Goal: Task Accomplishment & Management: Use online tool/utility

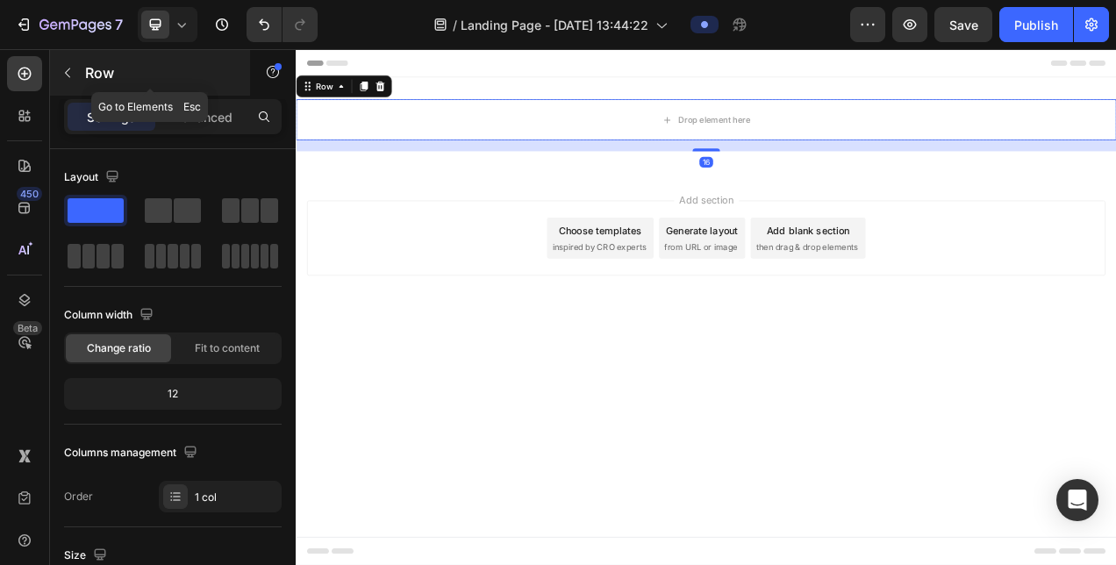
click at [90, 73] on p "Row" at bounding box center [159, 72] width 149 height 21
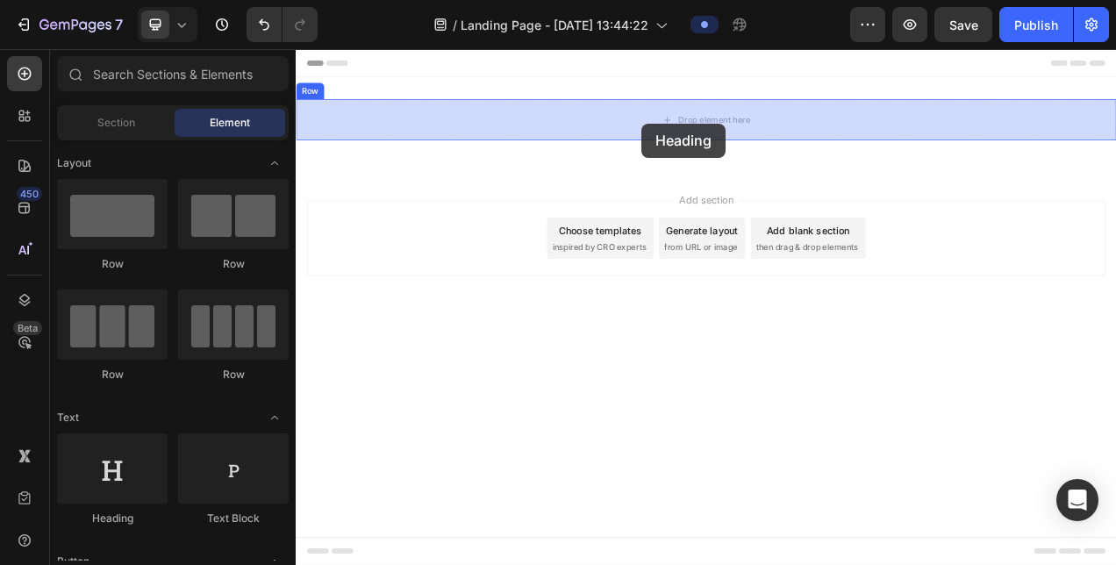
drag, startPoint x: 407, startPoint y: 520, endPoint x: 740, endPoint y: 145, distance: 501.7
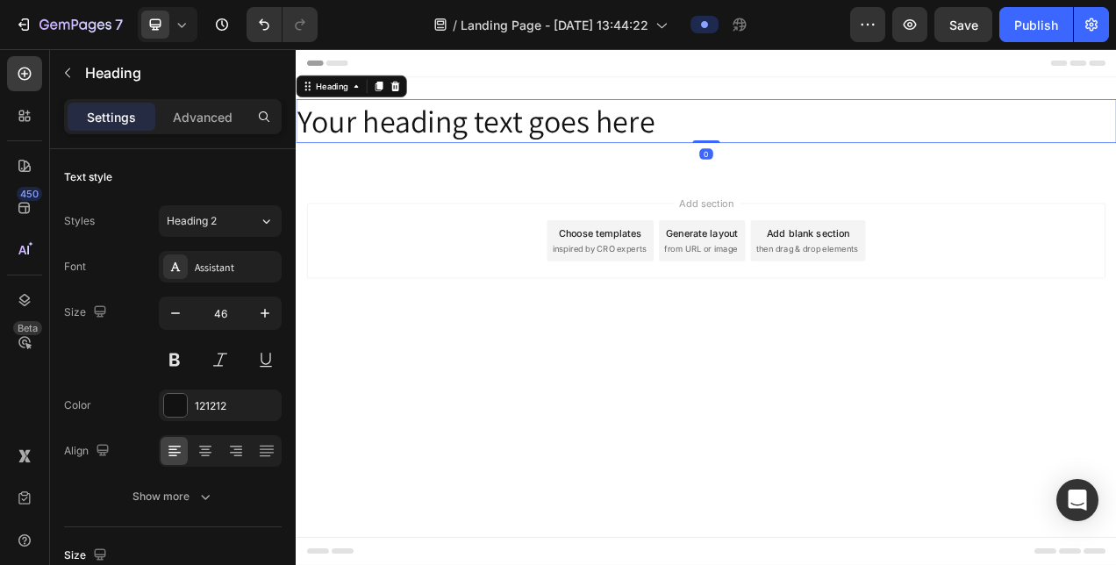
click at [584, 150] on h2 "Your heading text goes here" at bounding box center [822, 141] width 1053 height 56
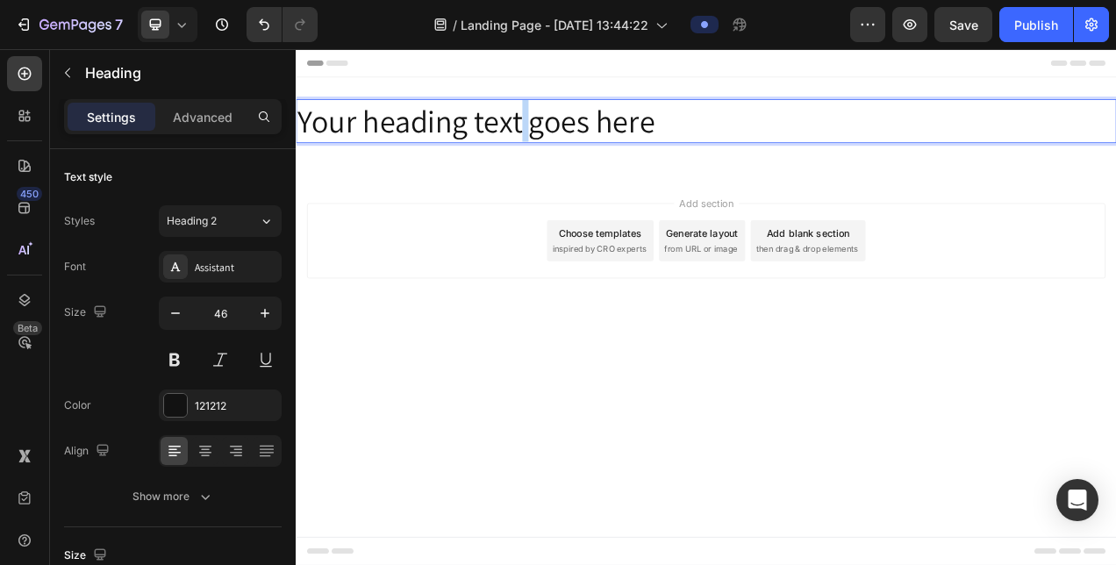
click at [584, 150] on p "Your heading text goes here" at bounding box center [823, 141] width 1050 height 53
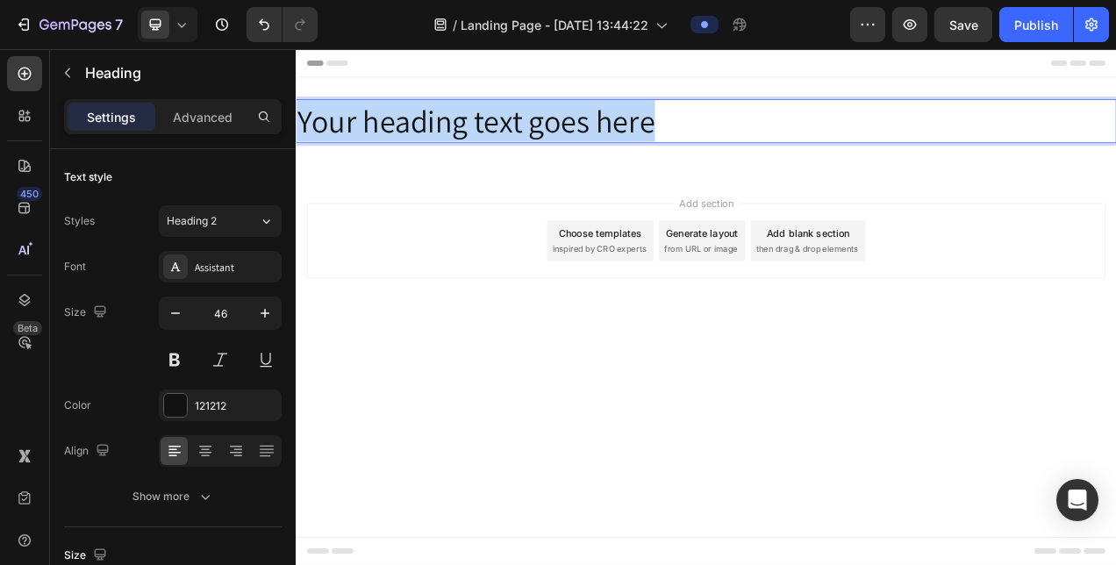
click at [584, 150] on p "Your heading text goes here" at bounding box center [823, 141] width 1050 height 53
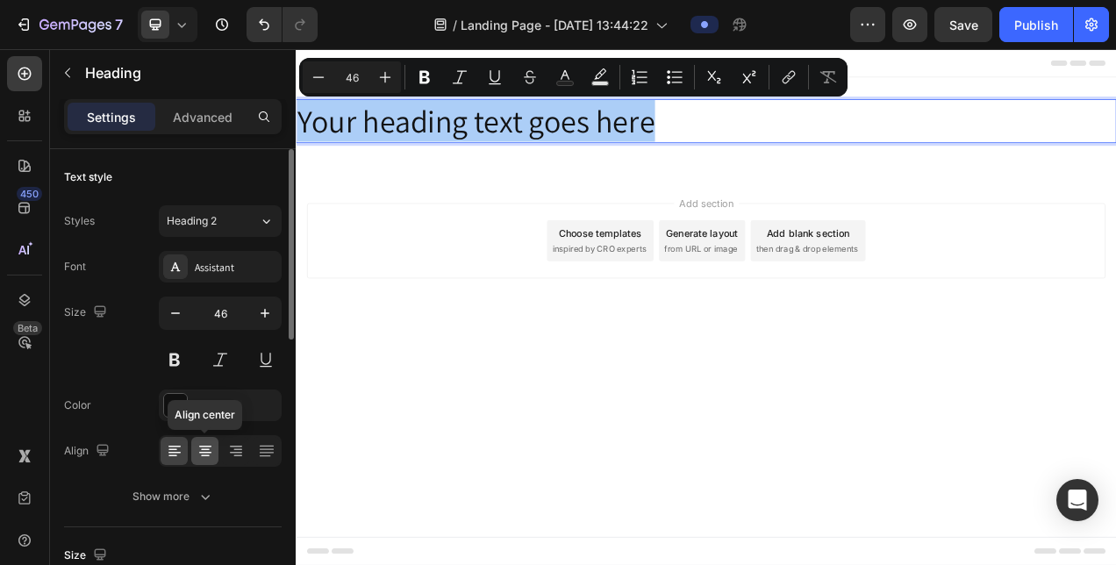
click at [202, 449] on icon at bounding box center [205, 450] width 9 height 2
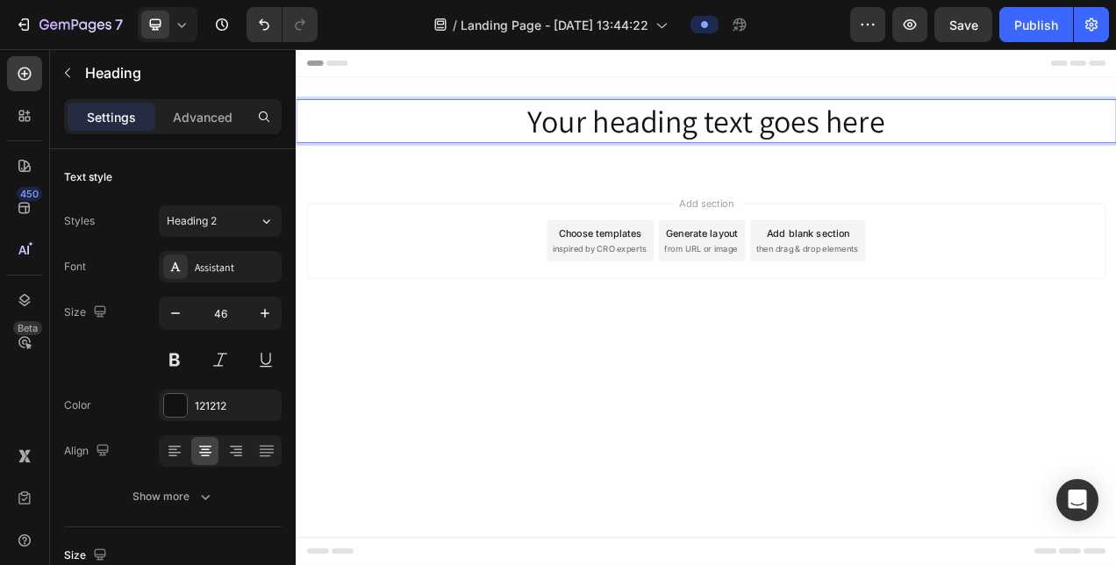
click at [746, 142] on p "Your heading text goes here" at bounding box center [823, 141] width 1050 height 53
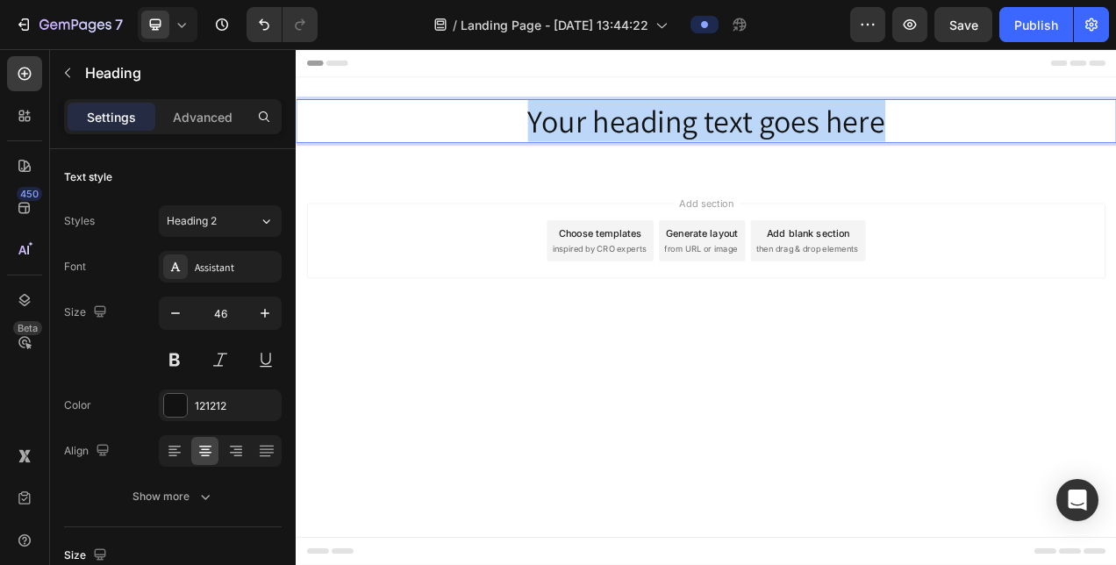
click at [746, 142] on p "Your heading text goes here" at bounding box center [823, 141] width 1050 height 53
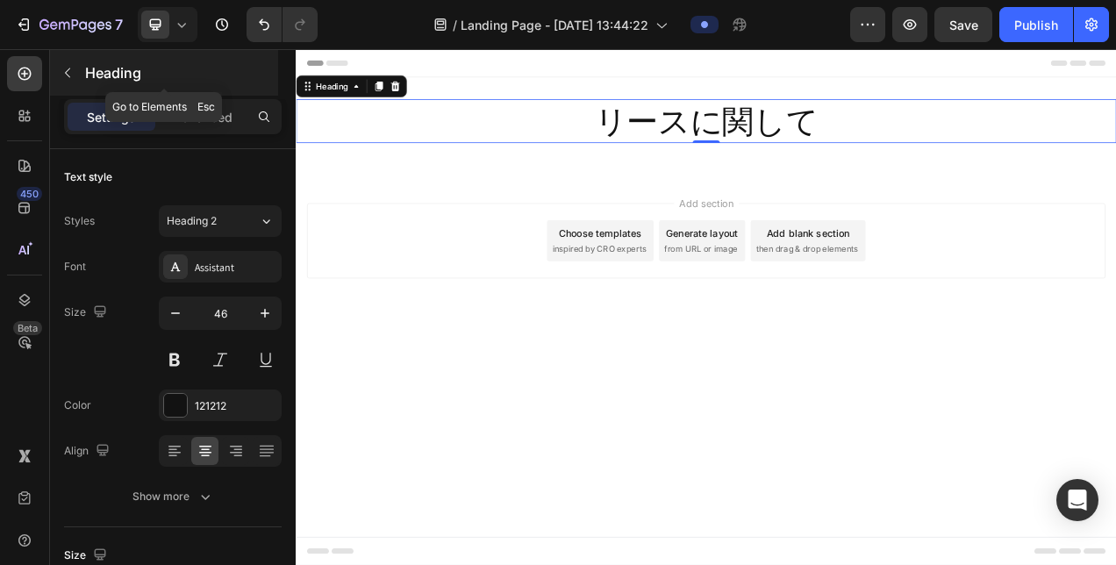
click at [69, 66] on icon "button" at bounding box center [68, 73] width 14 height 14
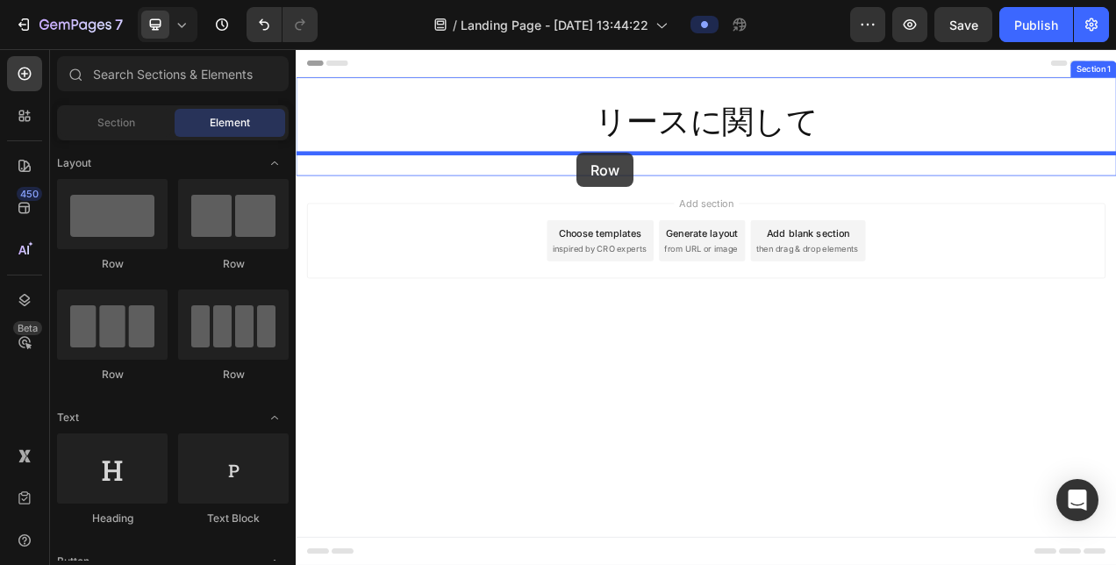
drag, startPoint x: 405, startPoint y: 281, endPoint x: 656, endPoint y: 183, distance: 269.6
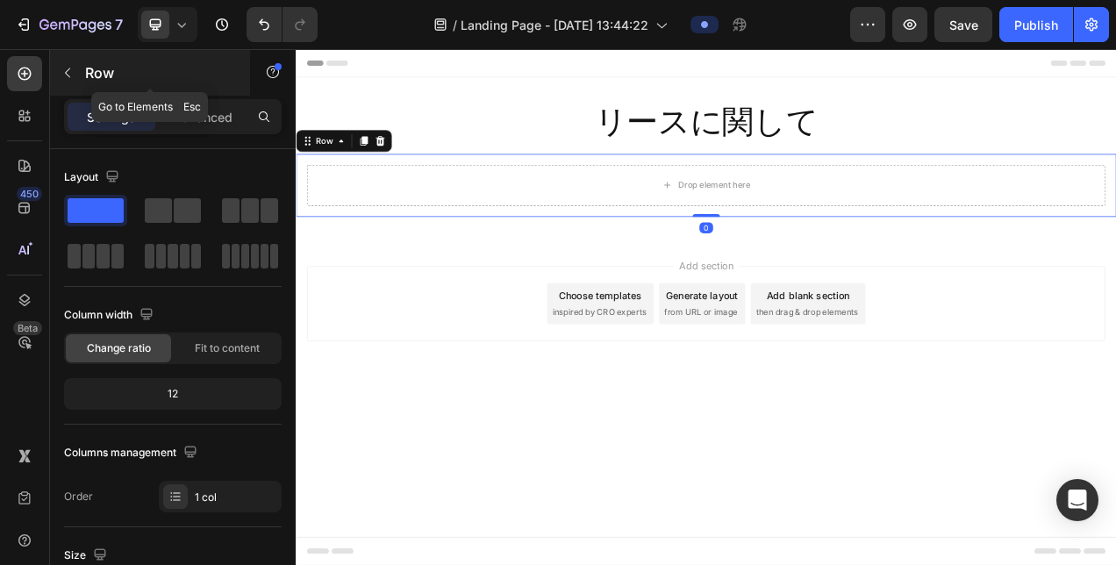
click at [74, 75] on icon "button" at bounding box center [68, 73] width 14 height 14
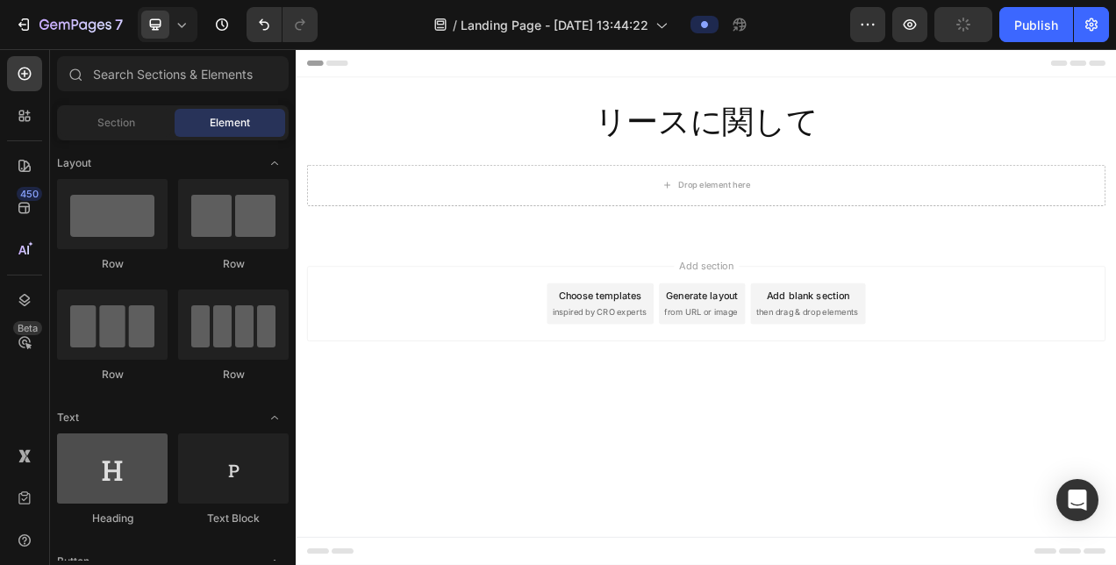
scroll to position [351, 0]
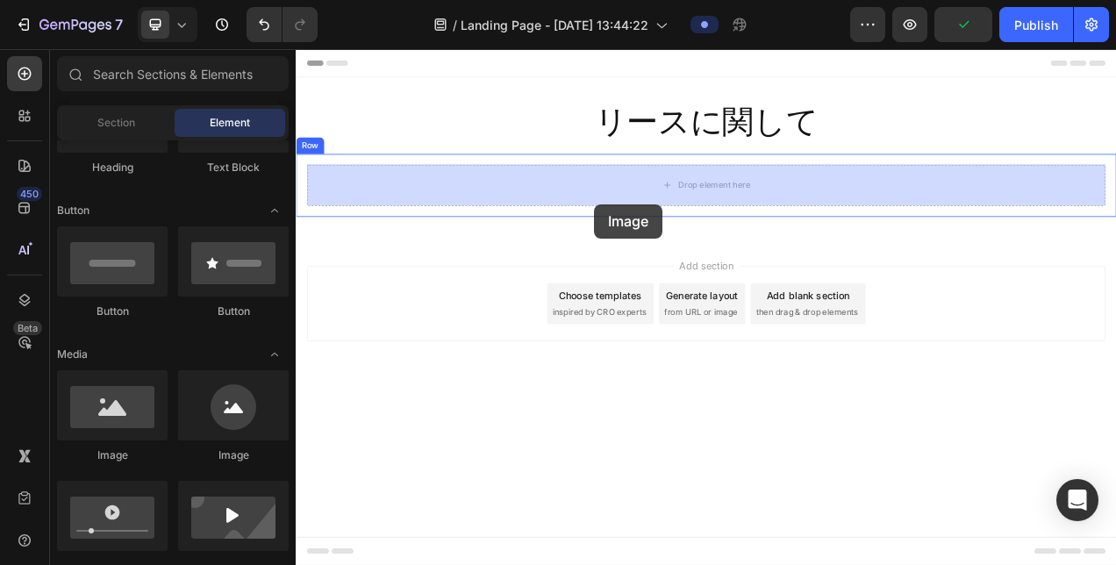
drag, startPoint x: 410, startPoint y: 462, endPoint x: 678, endPoint y: 248, distance: 342.9
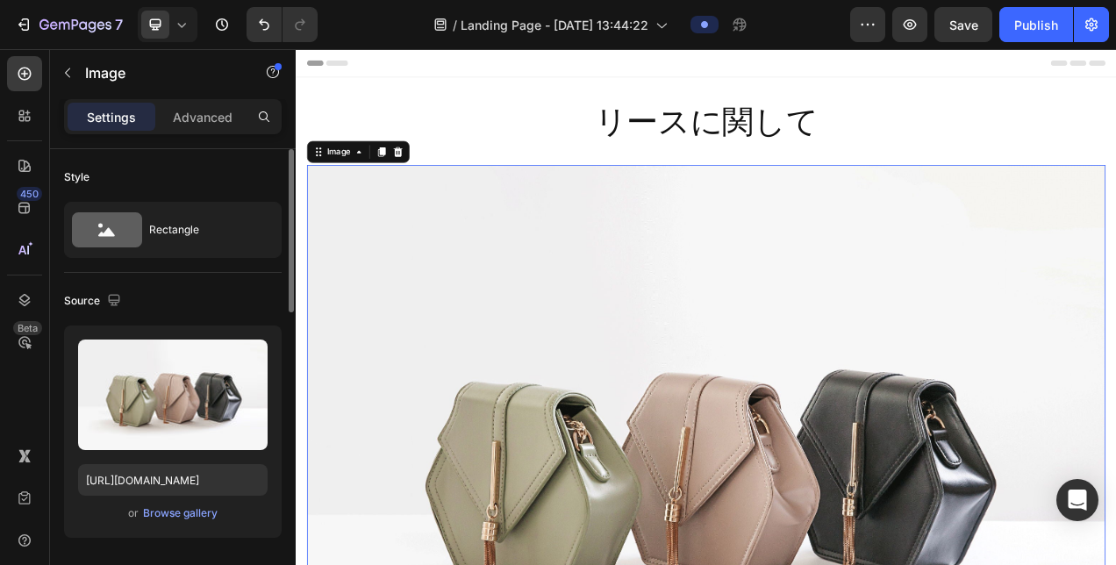
click at [195, 501] on div "Upload Image [URL][DOMAIN_NAME] or Browse gallery" at bounding box center [173, 432] width 218 height 212
click at [197, 510] on div "Browse gallery" at bounding box center [180, 513] width 75 height 16
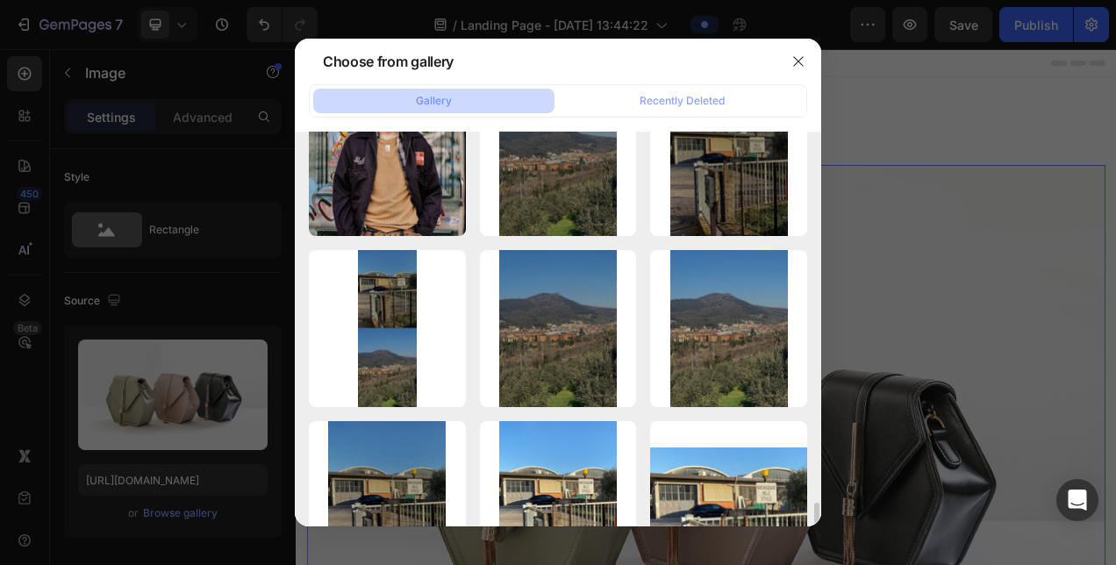
scroll to position [6636, 0]
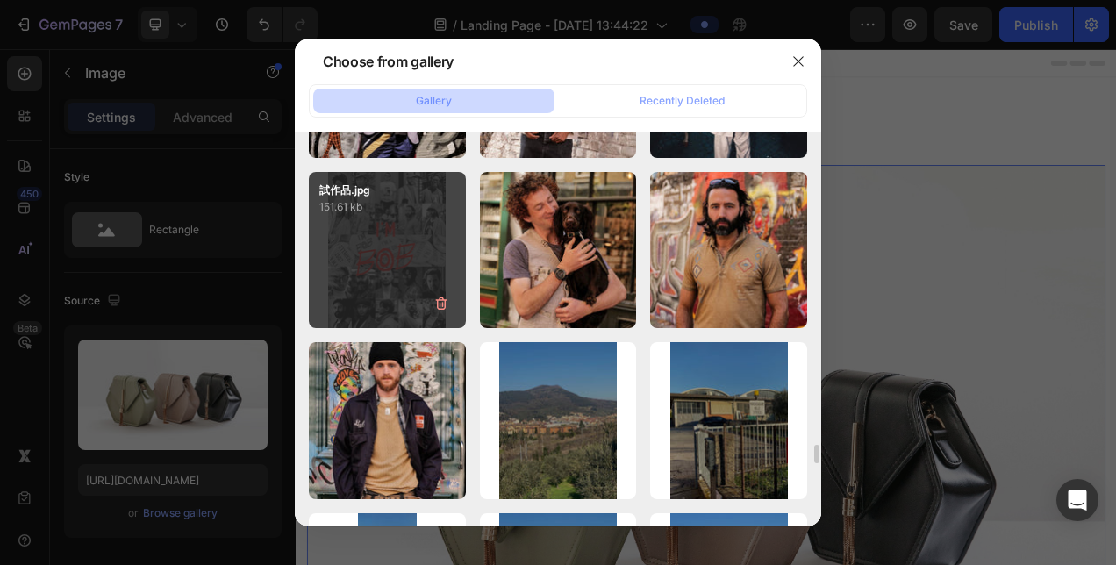
click at [359, 270] on div "試作品.jpg 151.61 kb" at bounding box center [387, 250] width 157 height 157
type input "[URL][DOMAIN_NAME]"
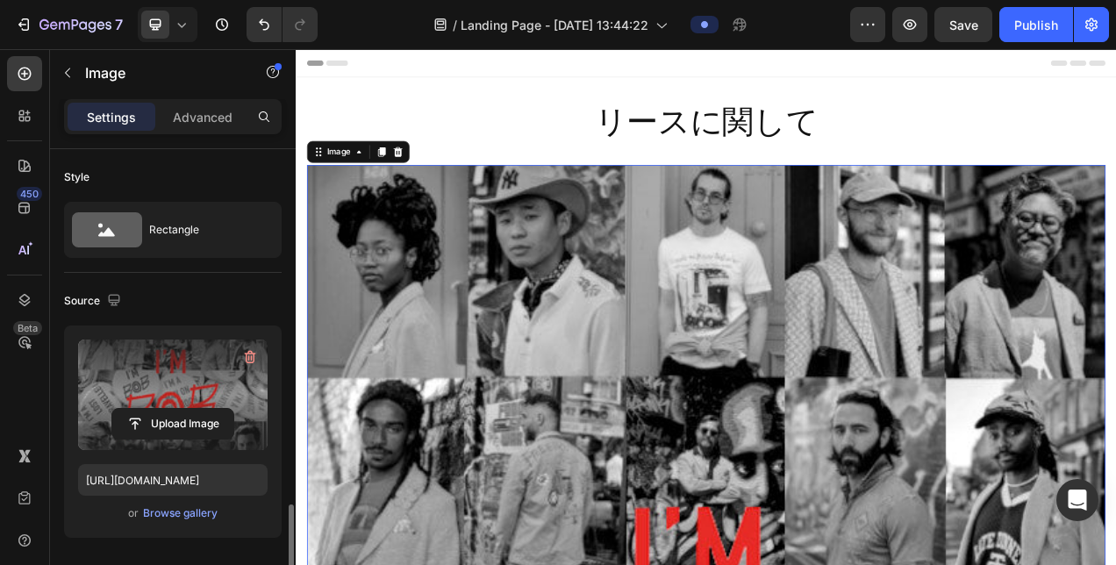
scroll to position [263, 0]
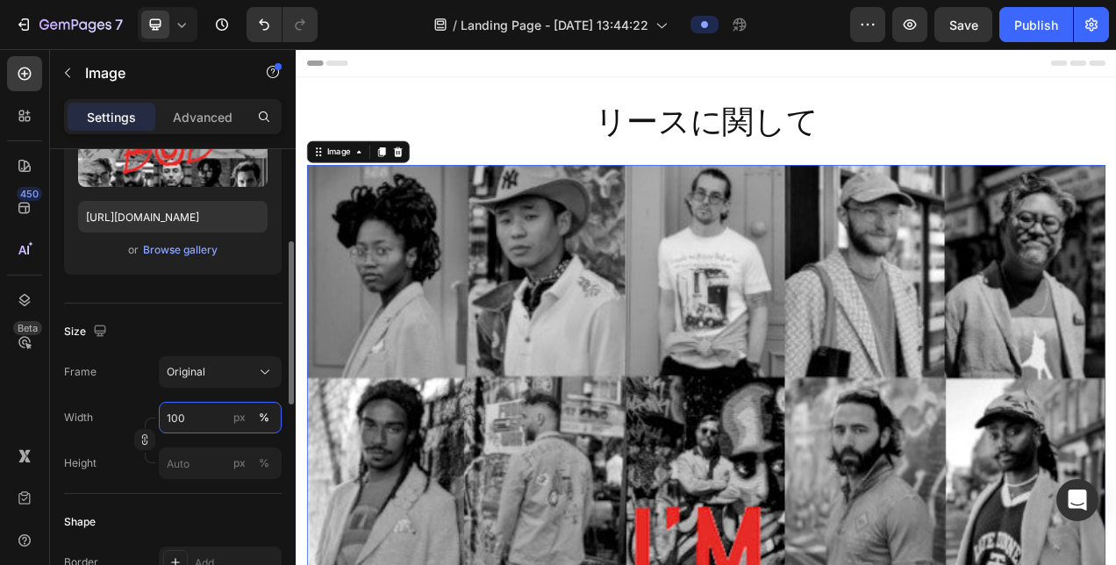
click at [192, 421] on input "100" at bounding box center [220, 418] width 123 height 32
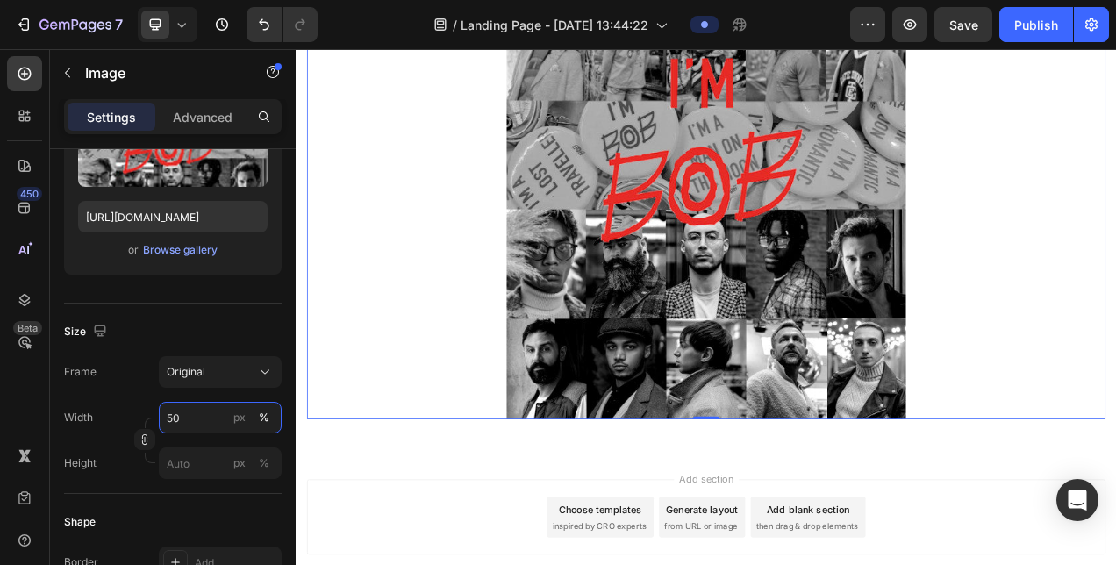
scroll to position [453, 0]
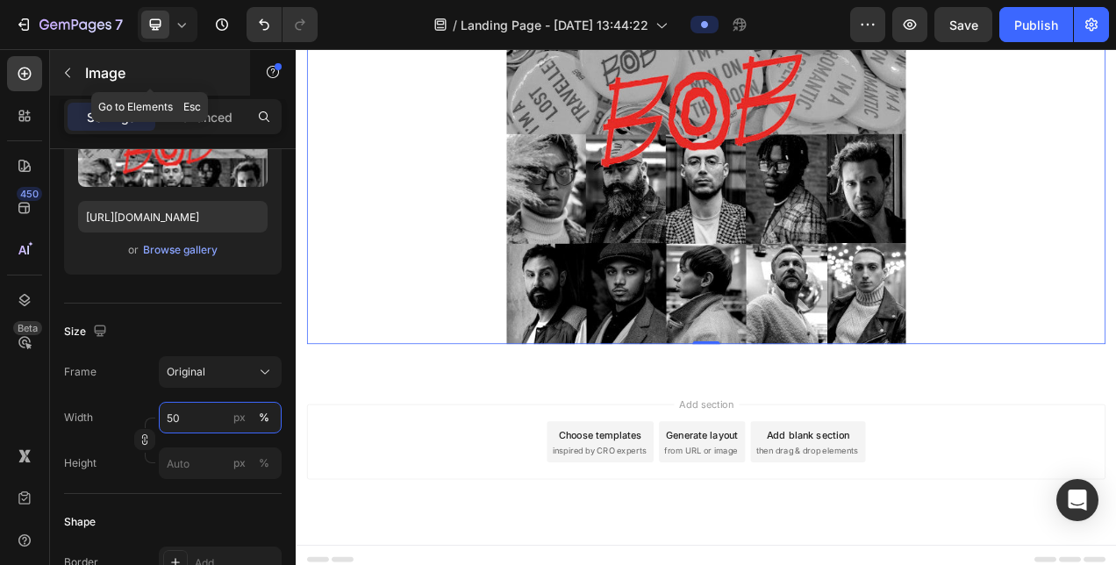
type input "5050"
click at [67, 75] on icon "button" at bounding box center [68, 73] width 14 height 14
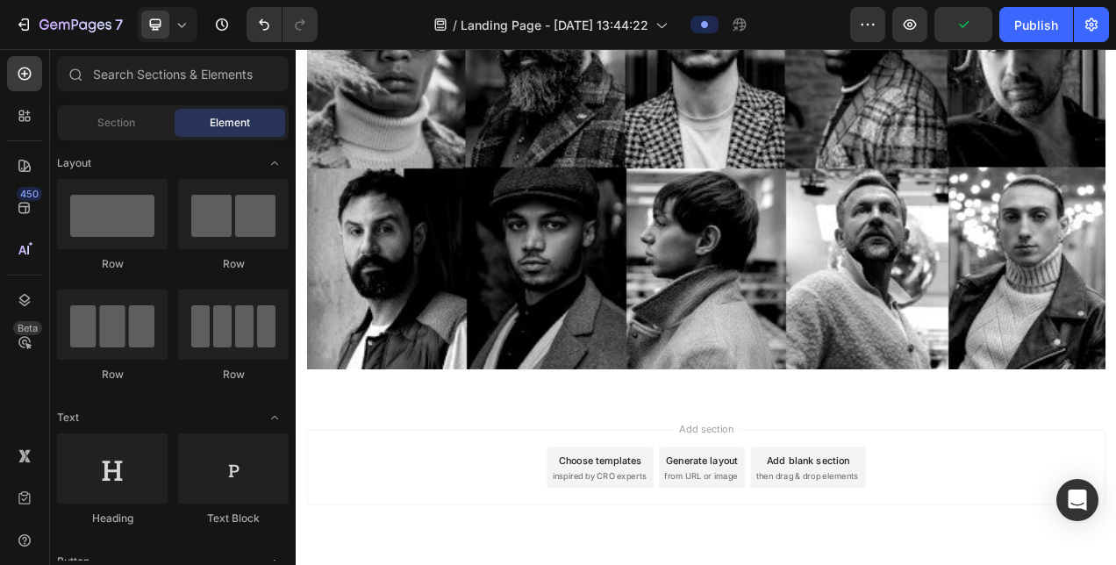
scroll to position [1128, 0]
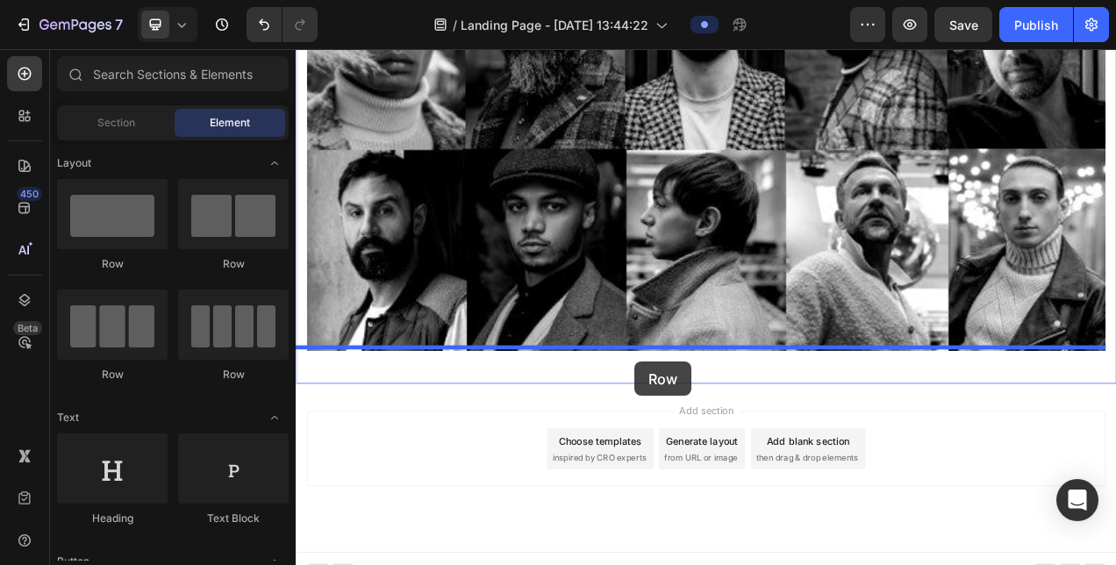
drag, startPoint x: 412, startPoint y: 282, endPoint x: 731, endPoint y: 450, distance: 361.2
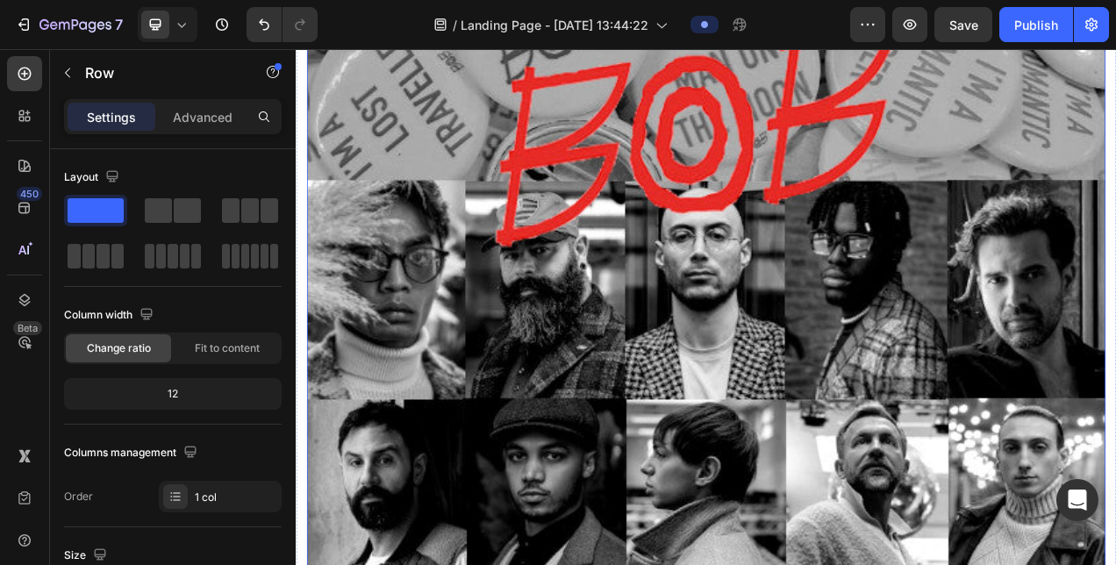
scroll to position [513, 0]
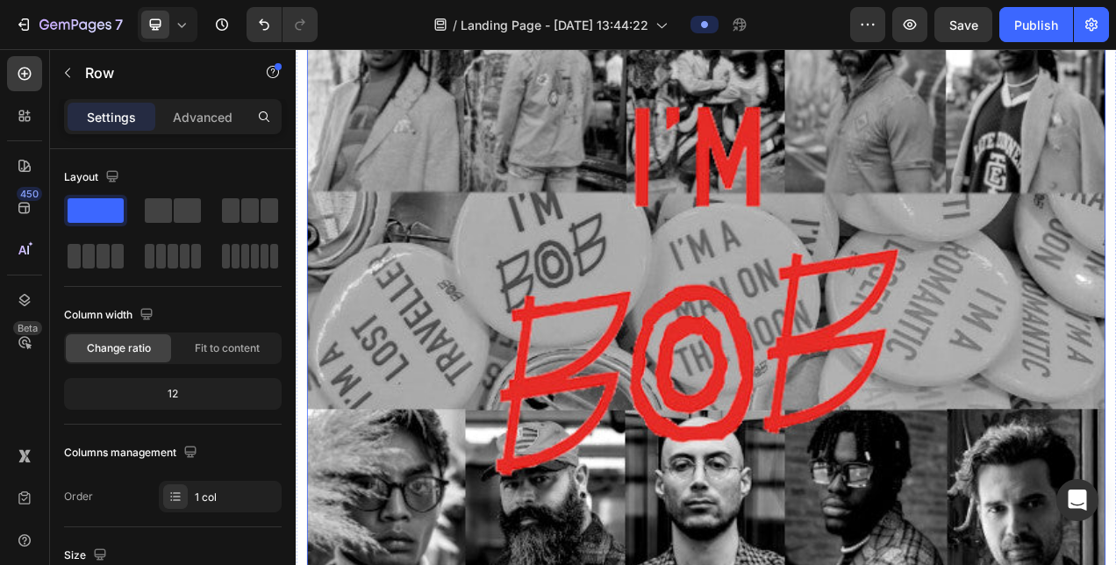
click at [448, 266] on img at bounding box center [822, 367] width 1025 height 1366
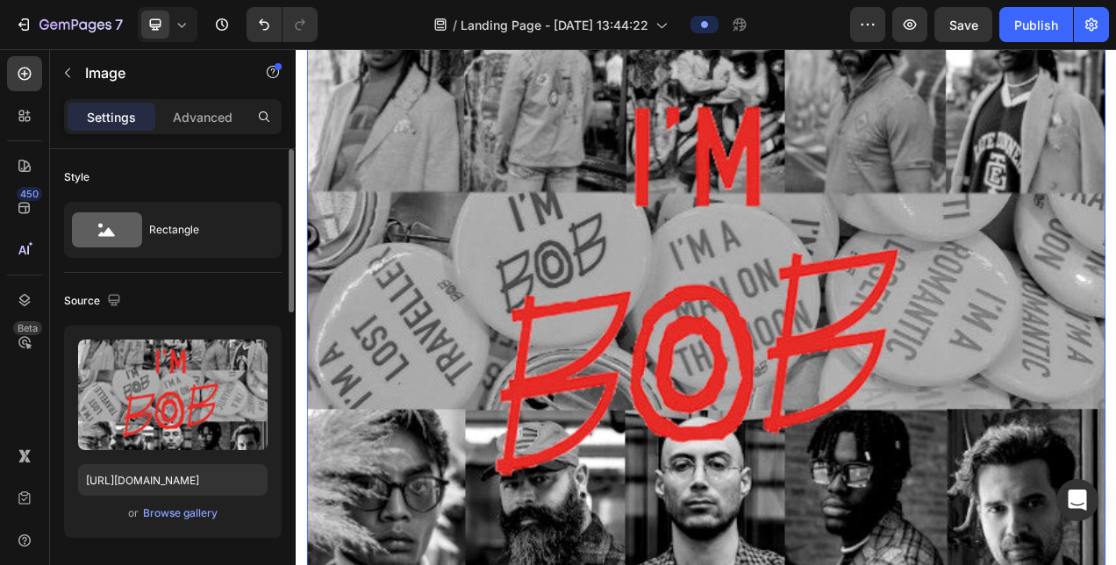
scroll to position [439, 0]
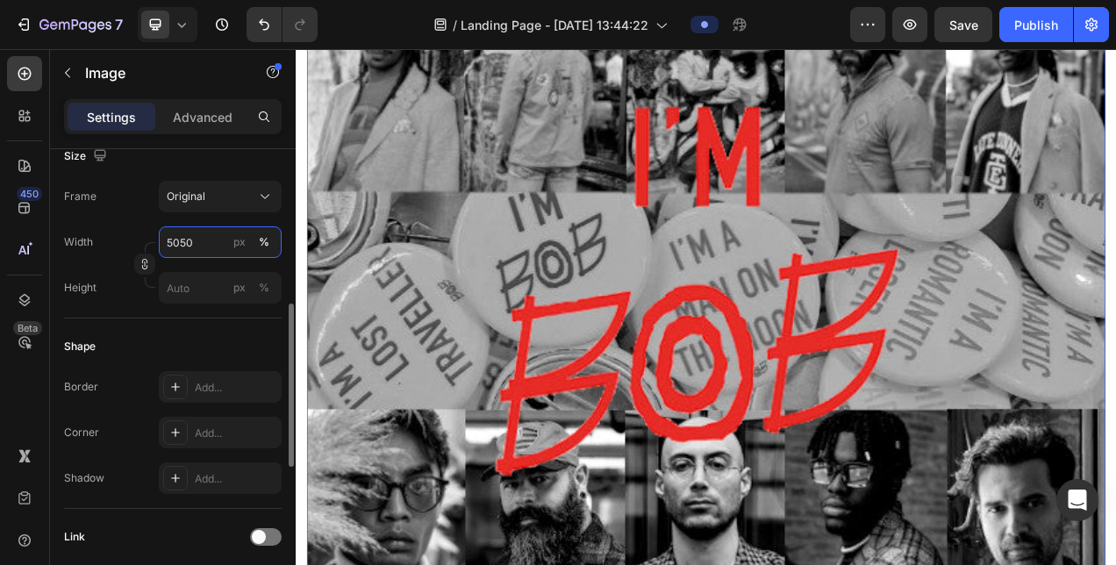
click at [194, 240] on input "5050" at bounding box center [220, 242] width 123 height 32
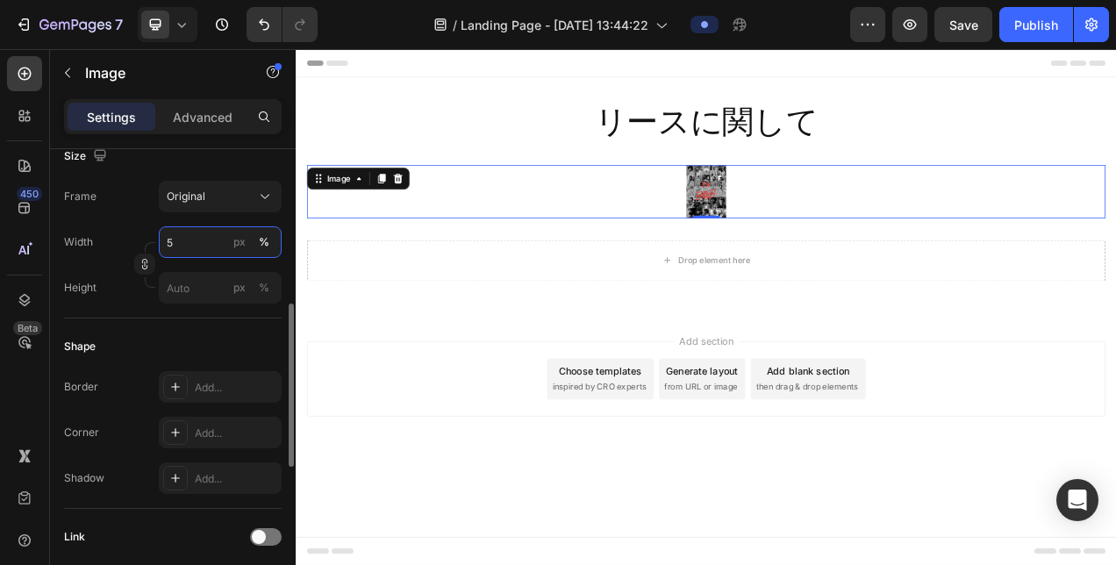
scroll to position [0, 0]
type input "50"
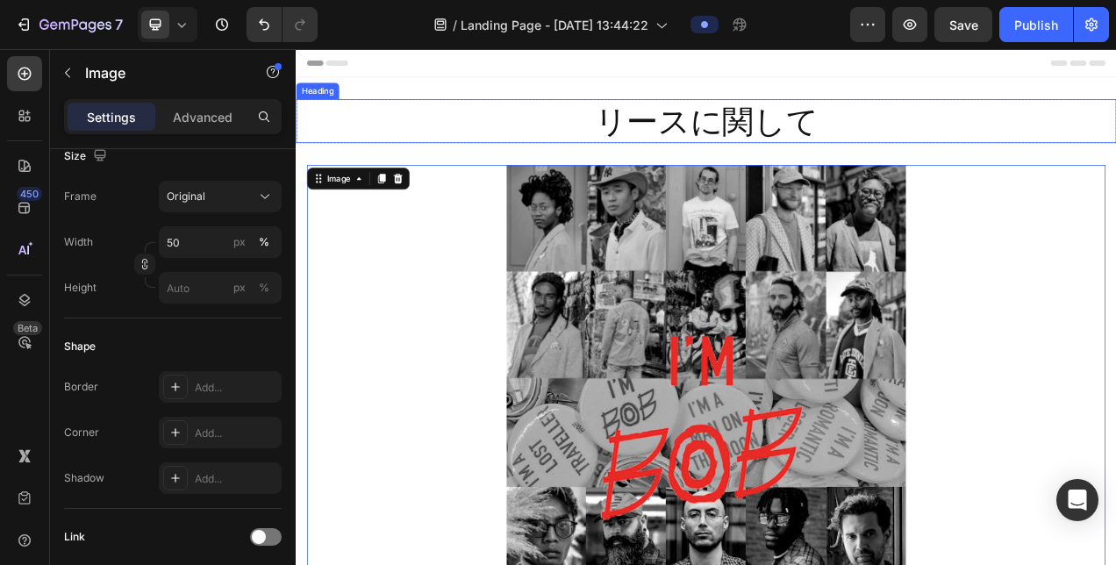
click at [555, 142] on p "リースに関して" at bounding box center [823, 141] width 1050 height 53
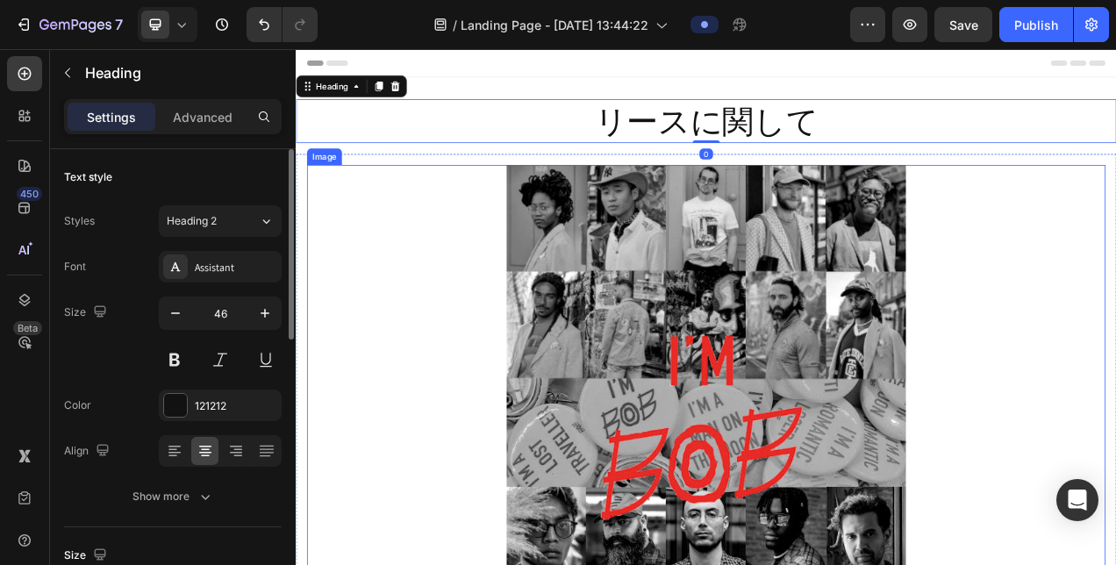
scroll to position [527, 0]
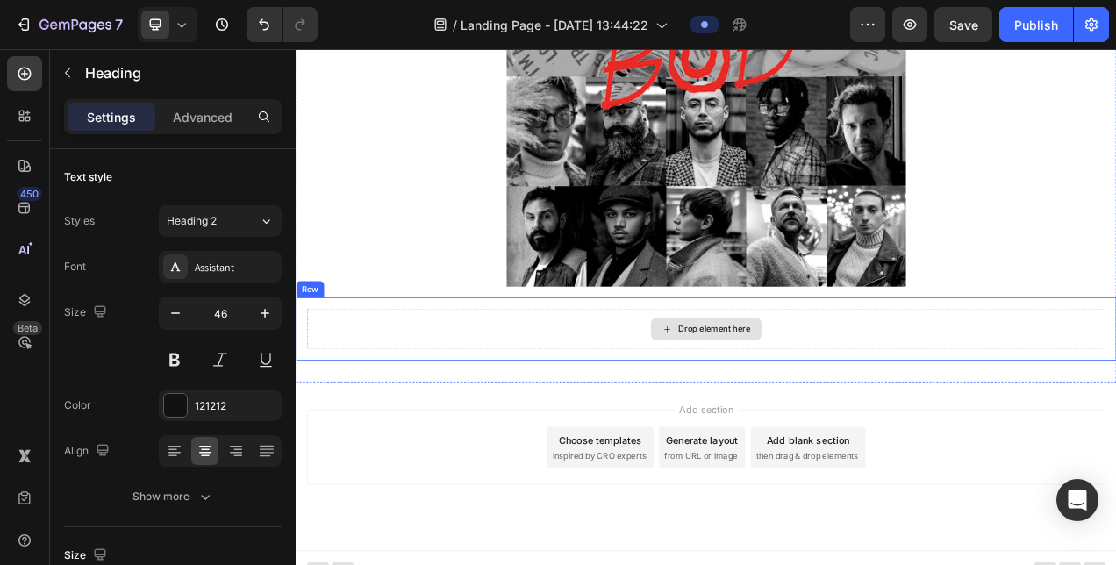
click at [637, 382] on div "Drop element here" at bounding box center [822, 408] width 1025 height 53
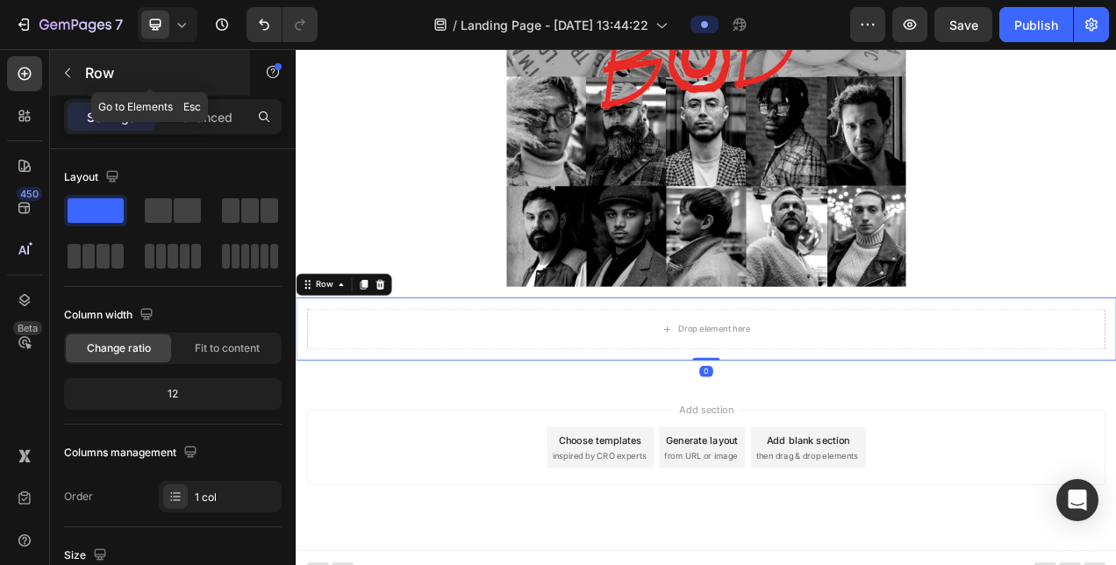
click at [88, 68] on p "Row" at bounding box center [159, 72] width 149 height 21
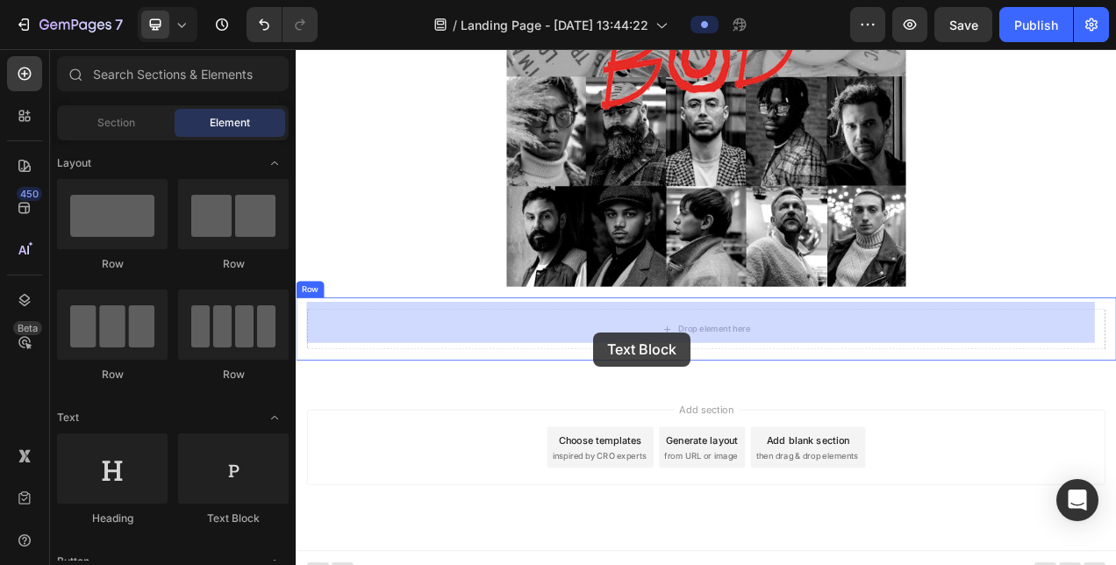
drag, startPoint x: 515, startPoint y: 515, endPoint x: 693, endPoint y: 402, distance: 211.1
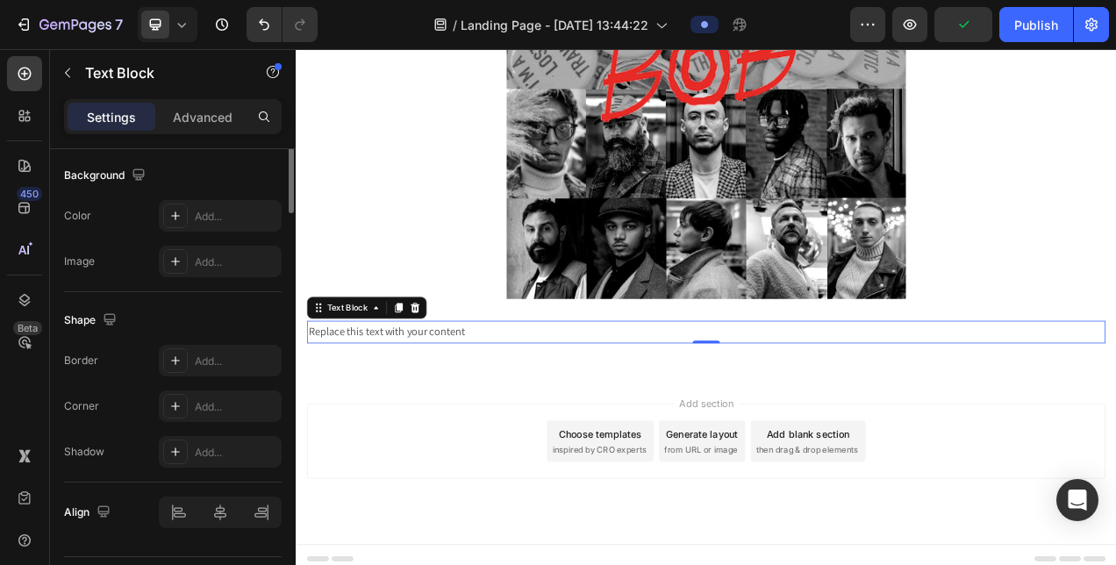
scroll to position [263, 0]
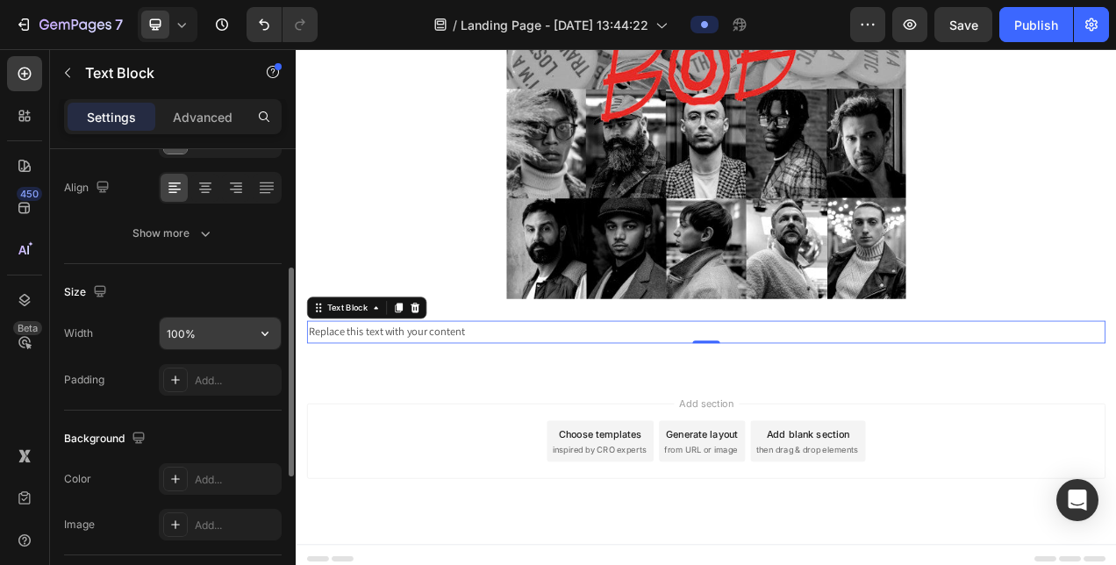
click at [174, 330] on input "100%" at bounding box center [220, 334] width 121 height 32
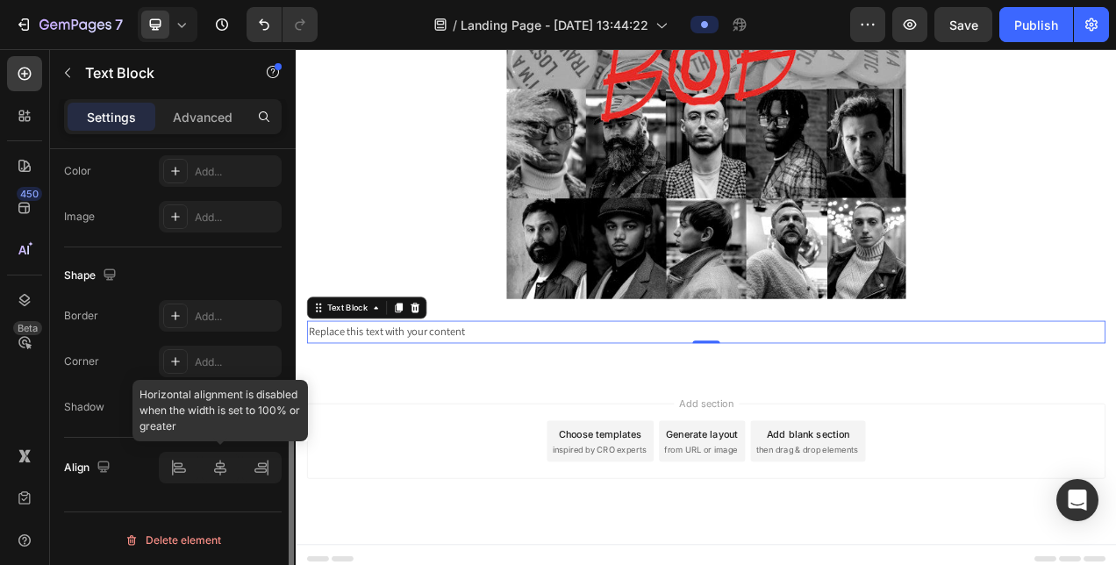
type input "50%"
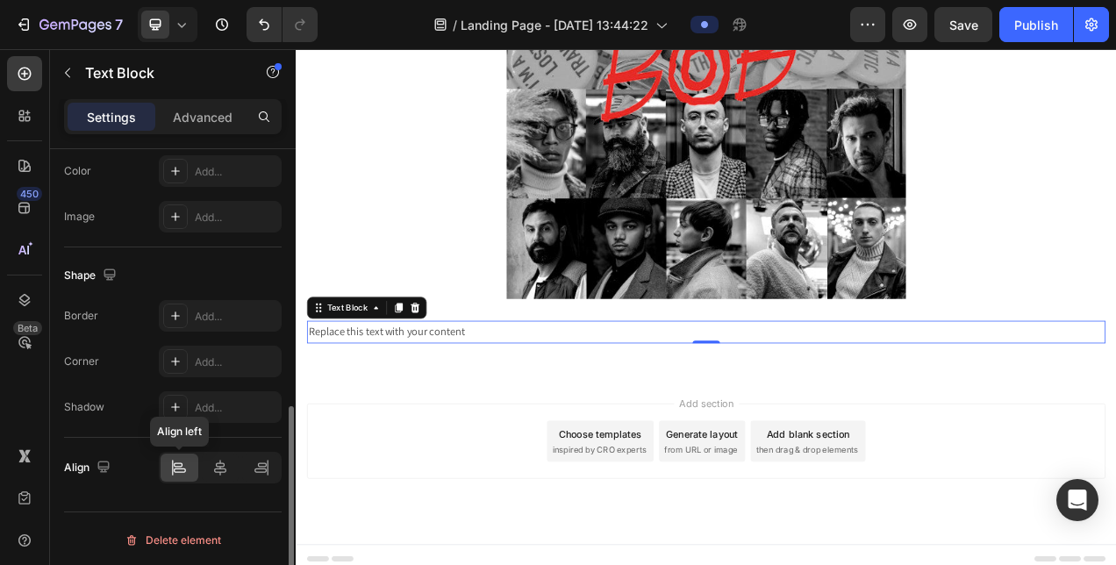
click at [188, 470] on div at bounding box center [180, 468] width 38 height 28
click at [225, 468] on icon at bounding box center [220, 468] width 12 height 16
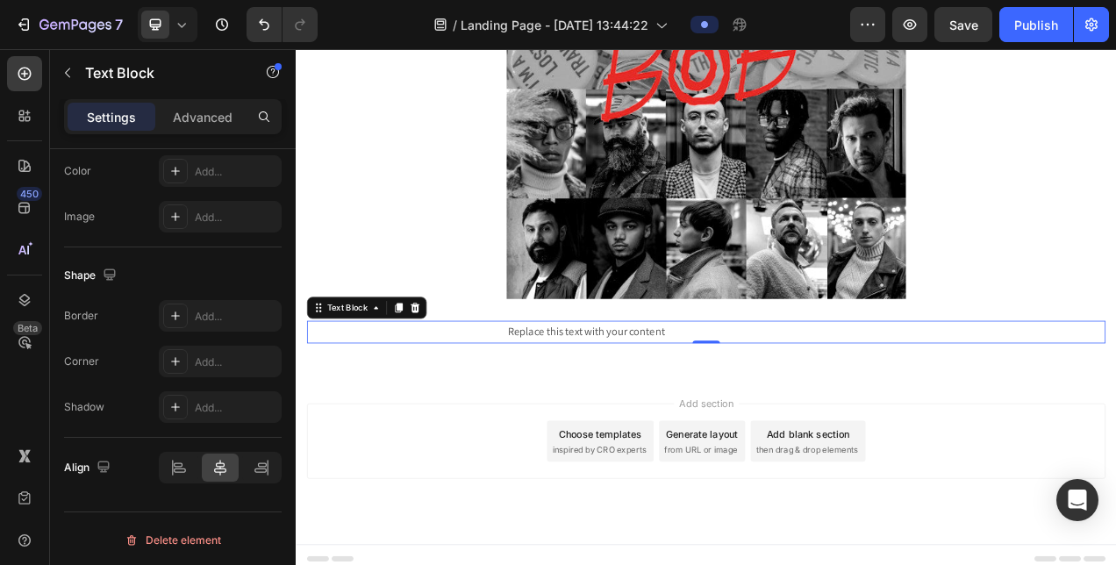
click at [571, 401] on div "Replace this text with your content" at bounding box center [822, 412] width 513 height 29
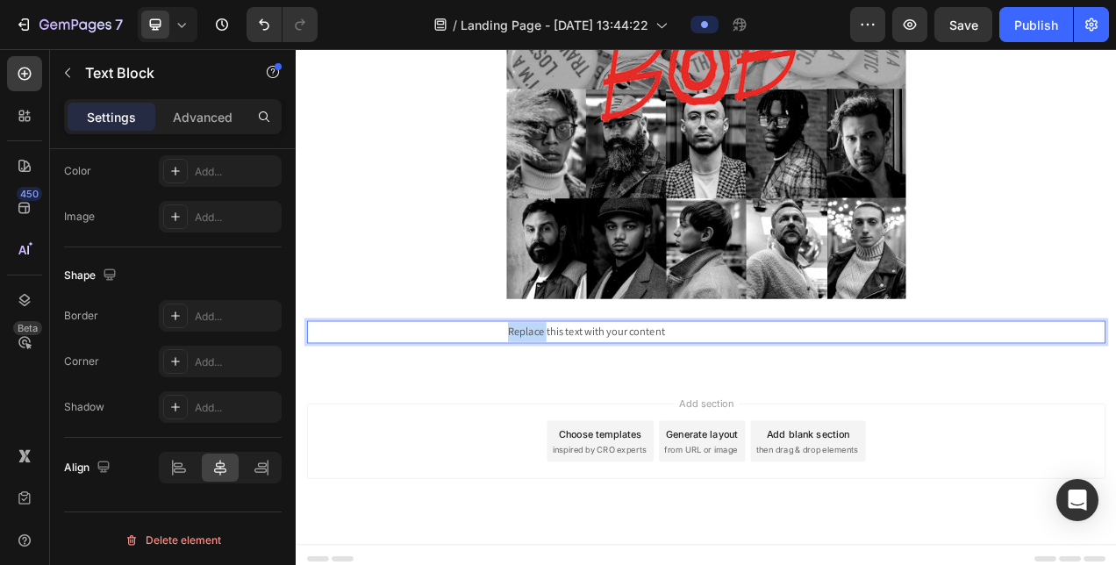
click at [571, 402] on p "Replace this text with your content" at bounding box center [822, 411] width 509 height 25
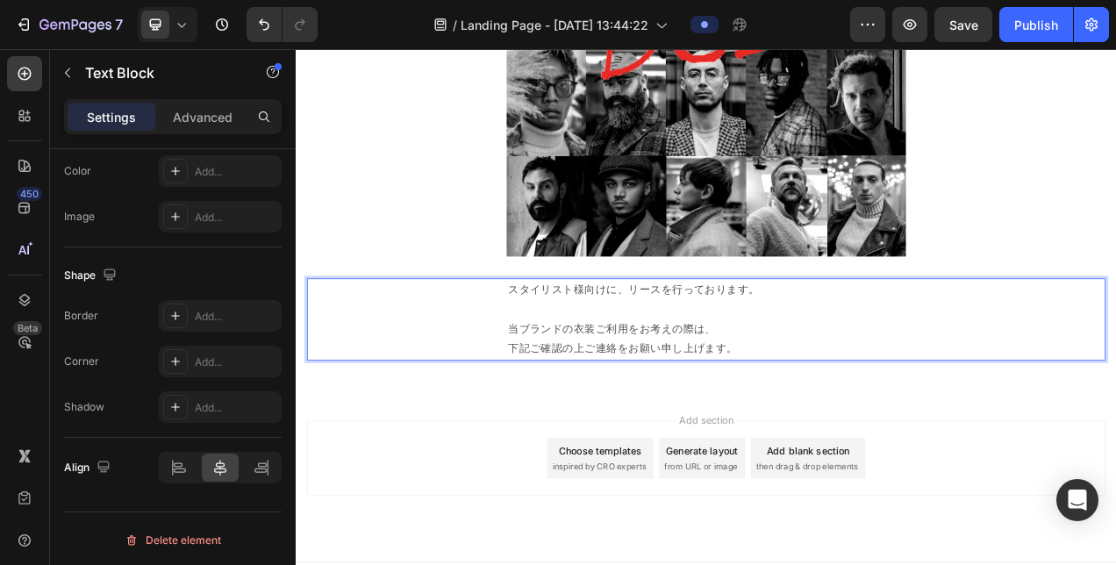
scroll to position [586, 0]
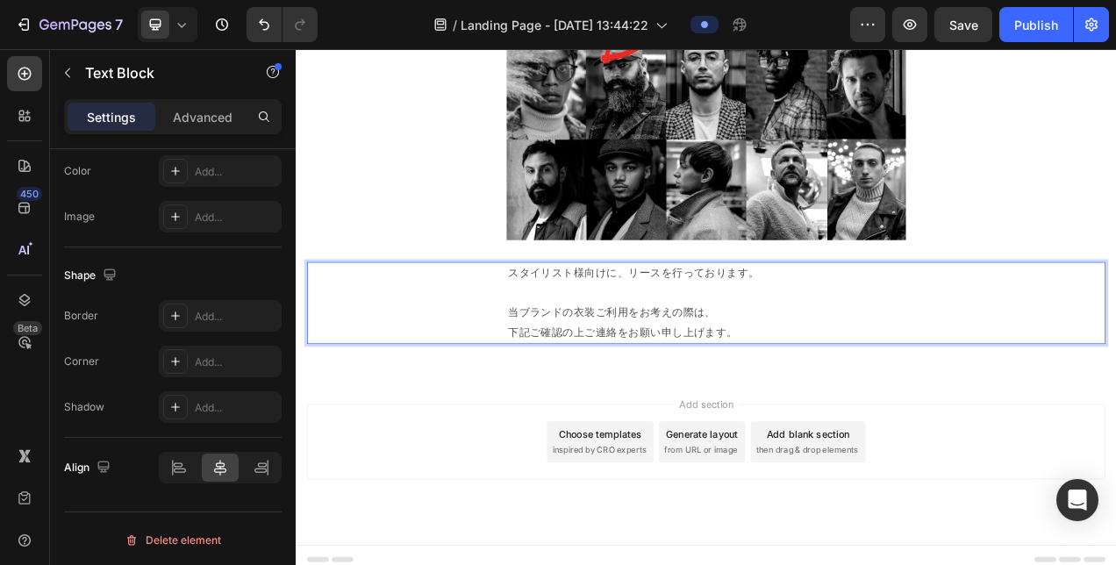
click at [602, 400] on p "下記ご確認の上ご連絡をお願い申し上げます。" at bounding box center [822, 412] width 509 height 25
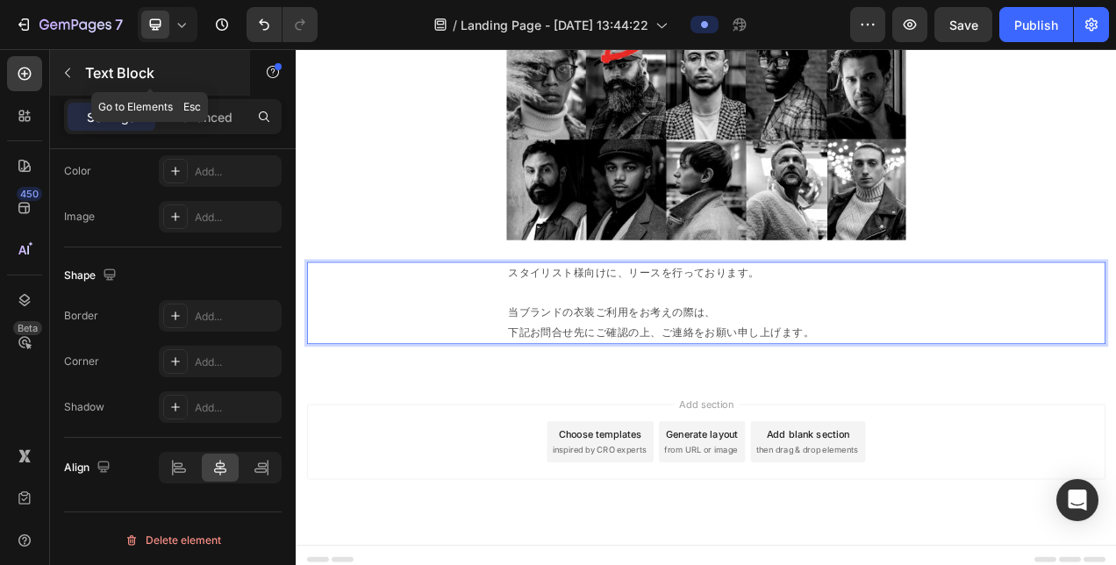
click at [81, 67] on button "button" at bounding box center [68, 73] width 28 height 28
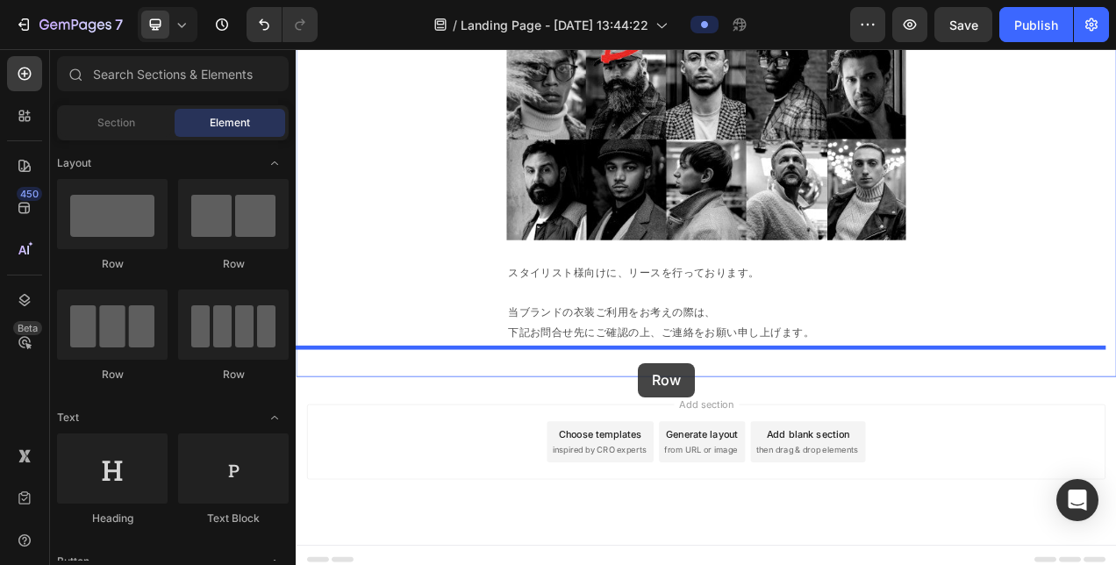
drag, startPoint x: 416, startPoint y: 270, endPoint x: 735, endPoint y: 452, distance: 367.5
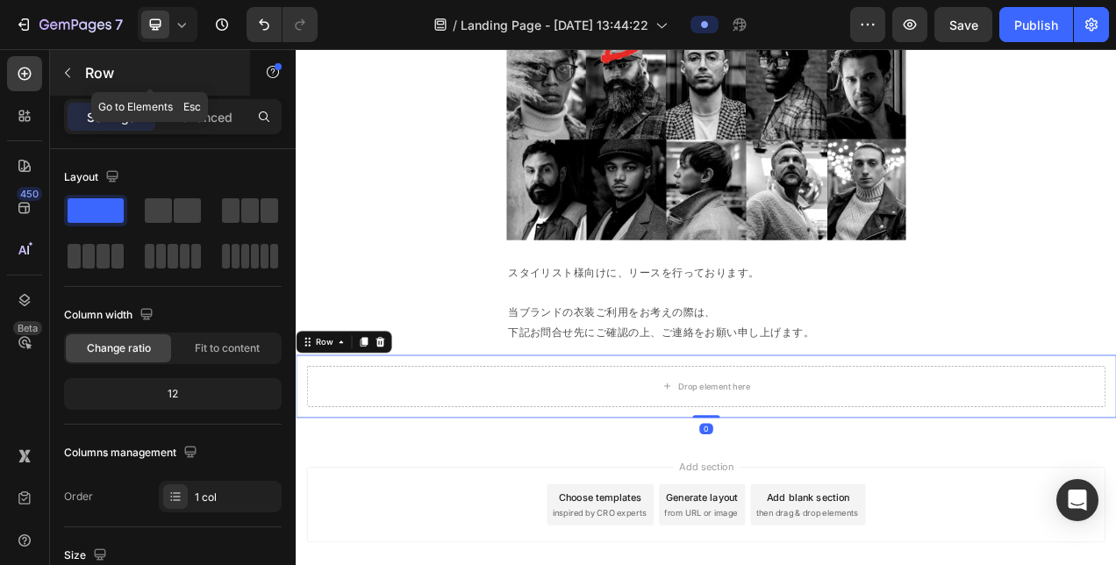
click at [70, 75] on icon "button" at bounding box center [68, 73] width 14 height 14
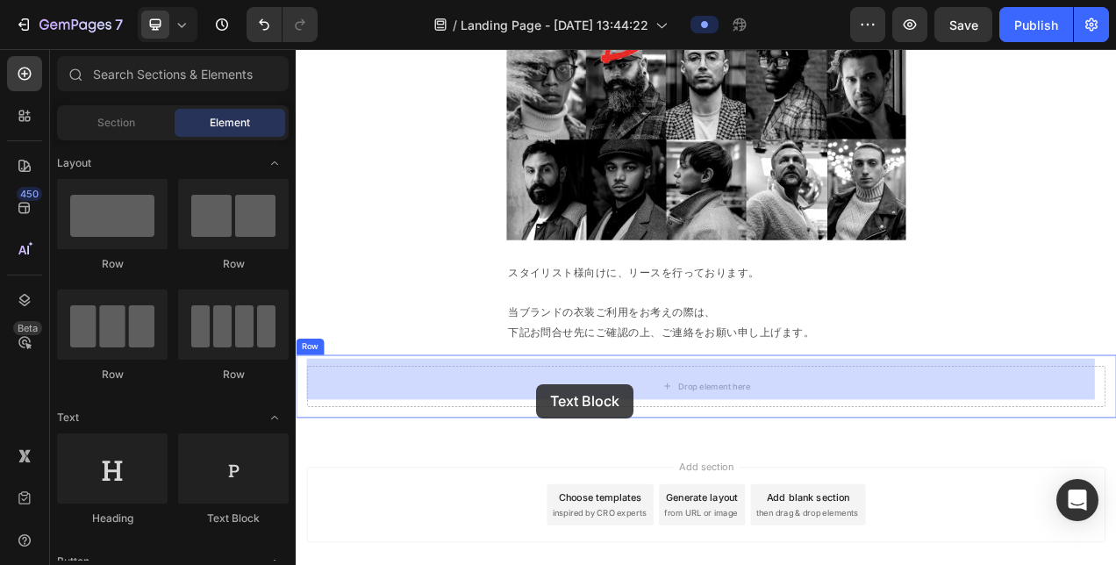
drag, startPoint x: 513, startPoint y: 523, endPoint x: 606, endPoint y: 479, distance: 102.1
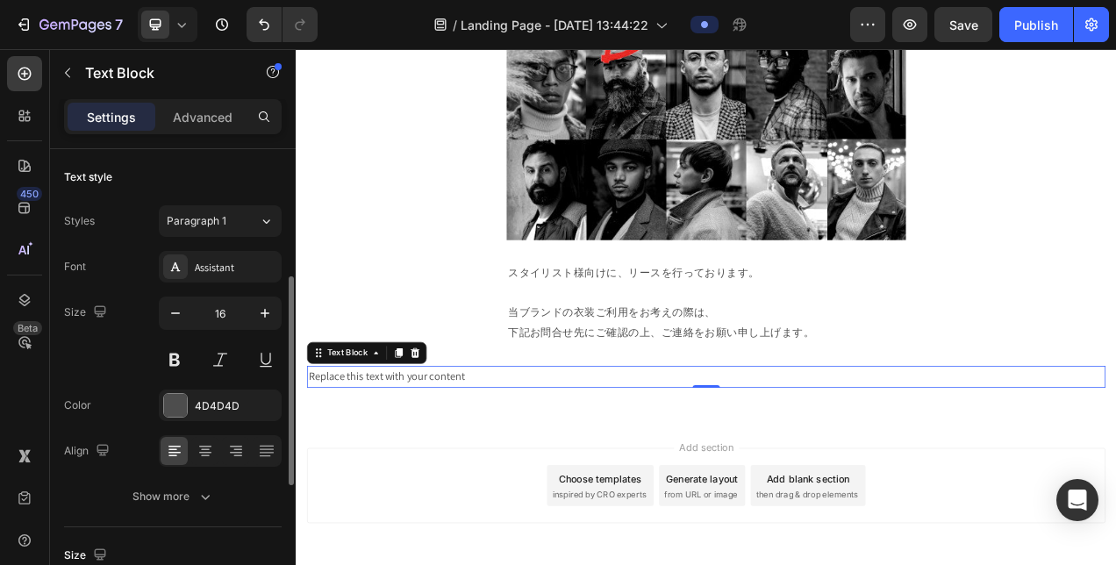
scroll to position [263, 0]
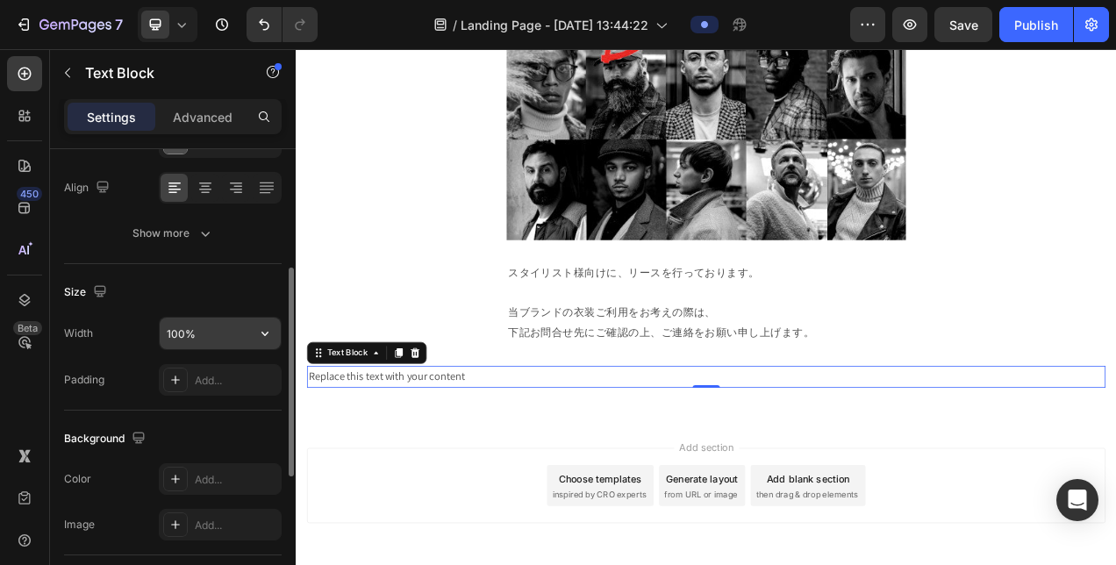
click at [183, 325] on input "100%" at bounding box center [220, 334] width 121 height 32
type input "50%"
click at [215, 276] on div "Size Width 50% Padding Add..." at bounding box center [173, 337] width 218 height 147
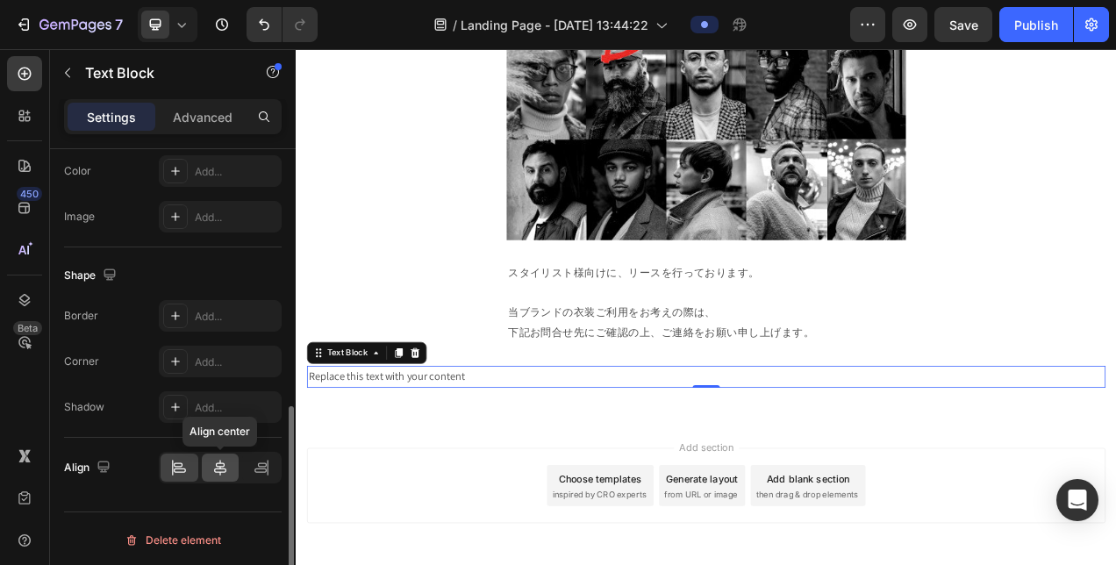
click at [223, 462] on icon at bounding box center [221, 468] width 18 height 18
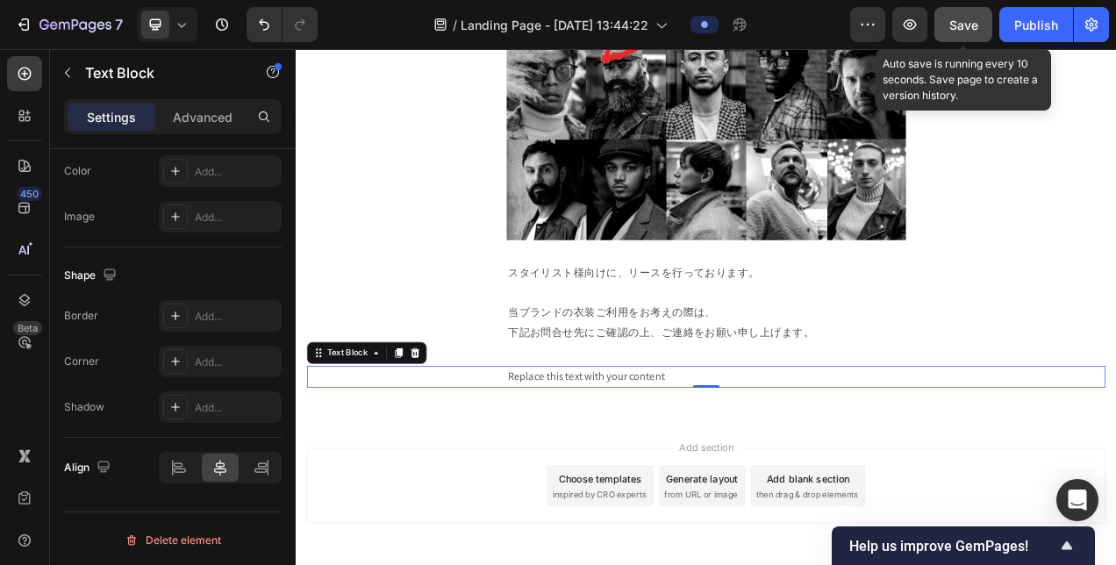
click at [953, 32] on div "Save" at bounding box center [964, 25] width 29 height 18
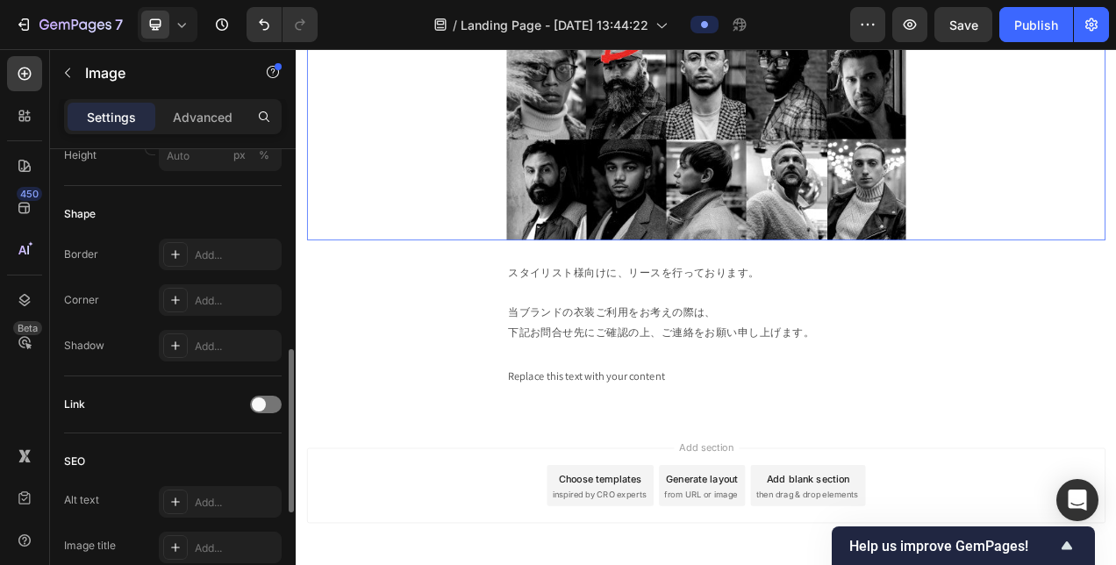
scroll to position [0, 0]
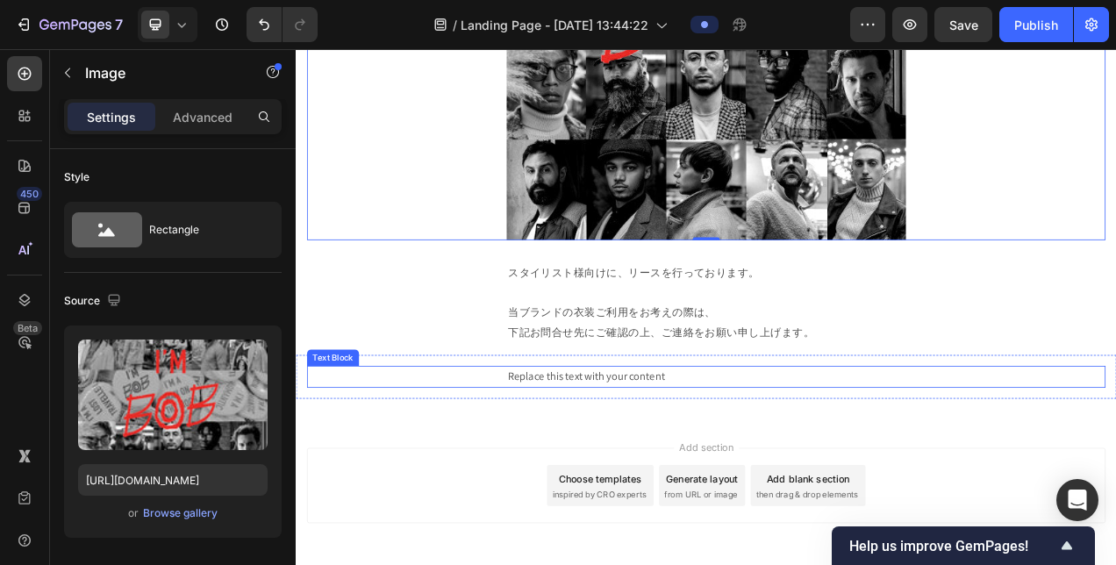
click at [642, 467] on div "Replace this text with your content" at bounding box center [822, 469] width 513 height 29
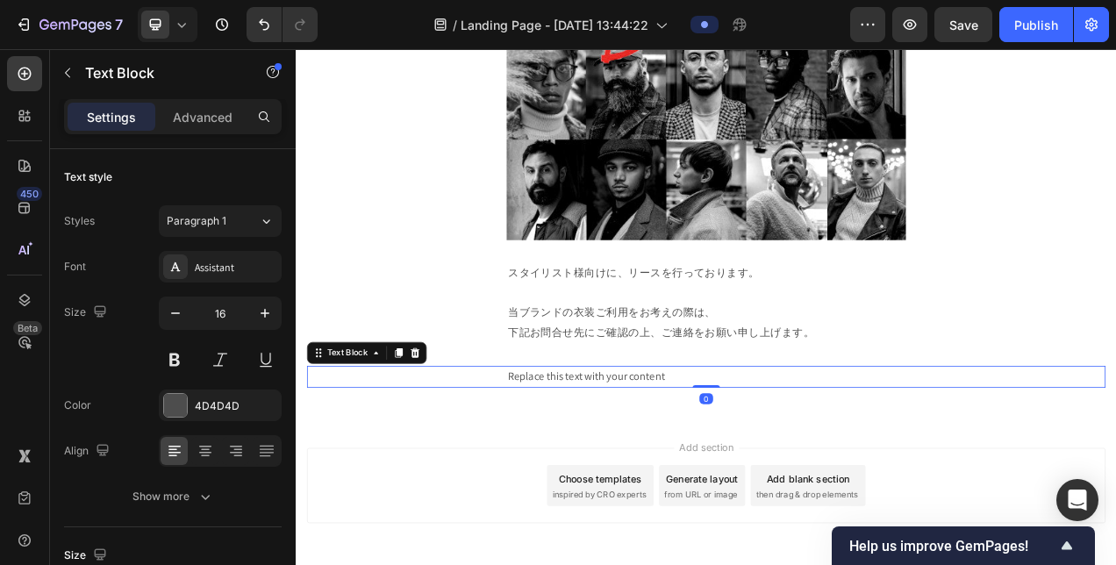
click at [642, 467] on div "Replace this text with your content" at bounding box center [822, 469] width 513 height 29
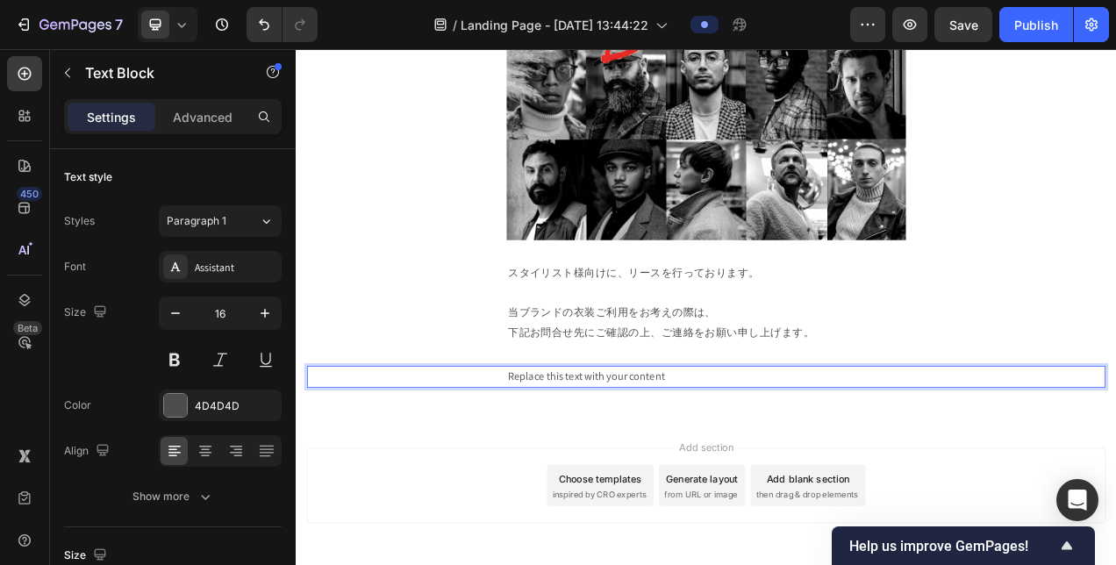
click at [642, 467] on p "Replace this text with your content" at bounding box center [822, 469] width 509 height 25
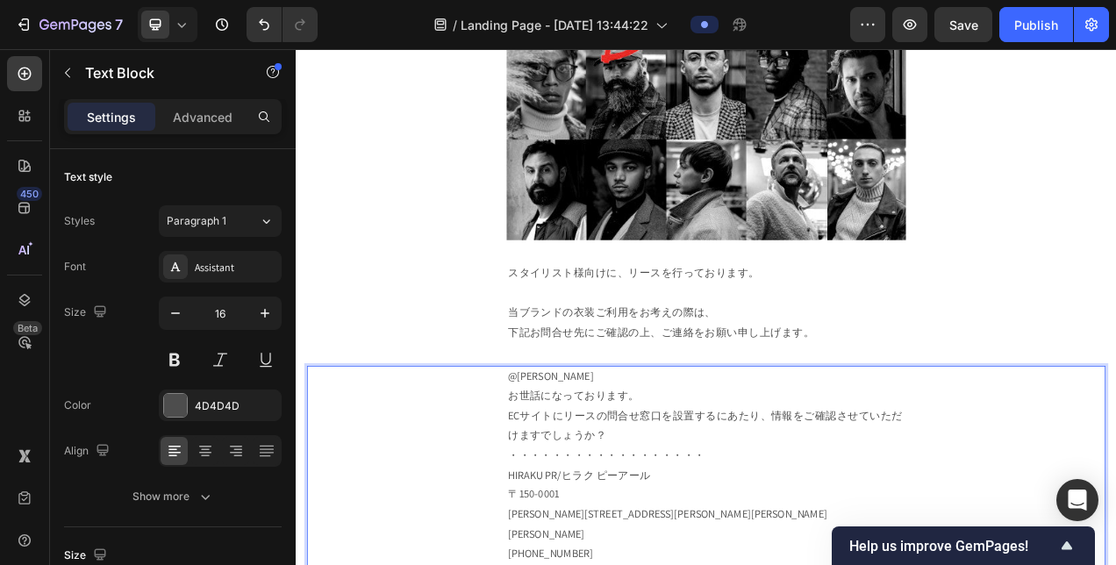
scroll to position [664, 0]
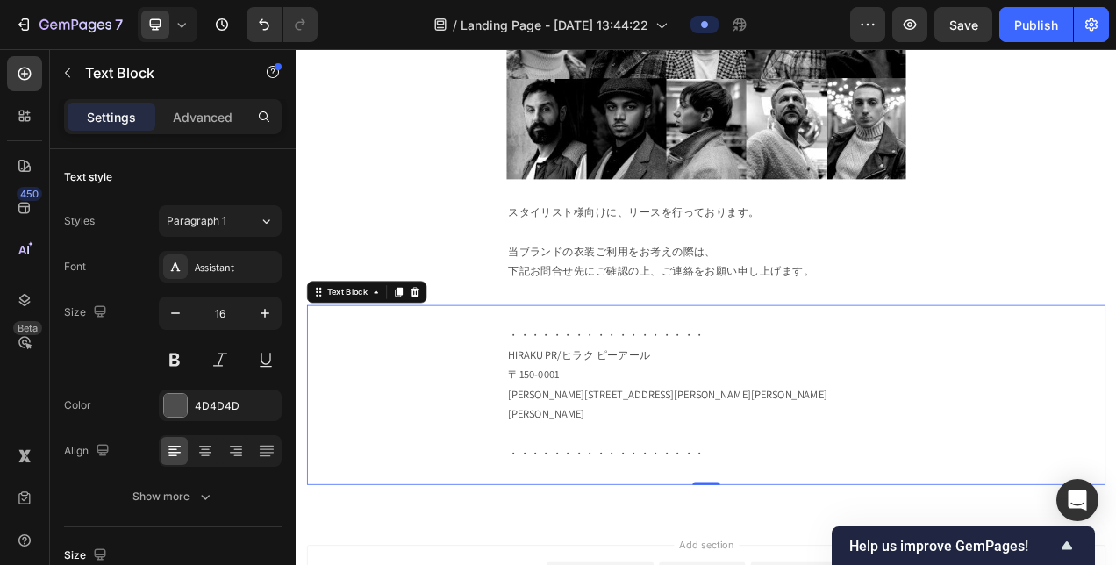
click at [708, 524] on p "・・・・・・・・・・・・・・・・・・ HIRAKU PR/ヒラク ピーアール [STREET_ADDRESS][PERSON_NAME][PERSON_NAM…" at bounding box center [822, 492] width 509 height 177
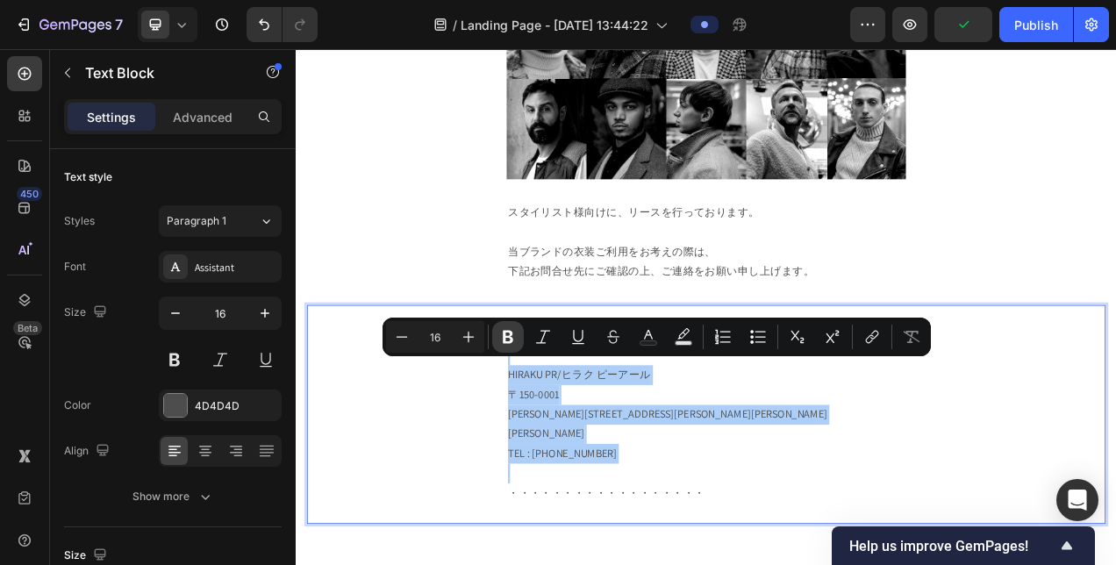
click at [500, 341] on icon "Editor contextual toolbar" at bounding box center [508, 337] width 18 height 18
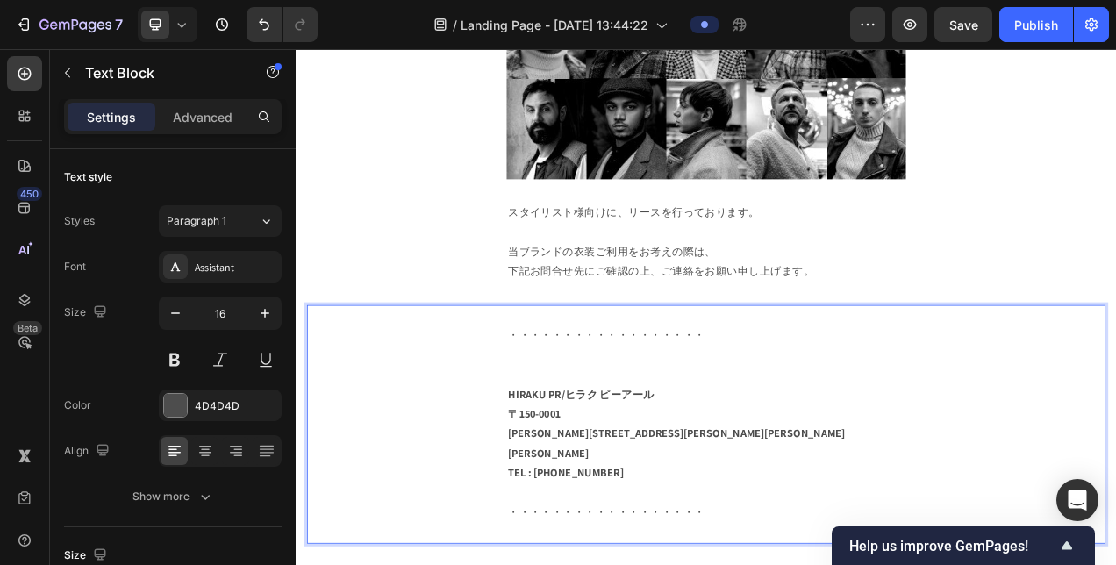
drag, startPoint x: 597, startPoint y: 446, endPoint x: 613, endPoint y: 448, distance: 16.8
click at [599, 446] on p "・・・・・・・・・・・・・・・・・・" at bounding box center [822, 441] width 509 height 75
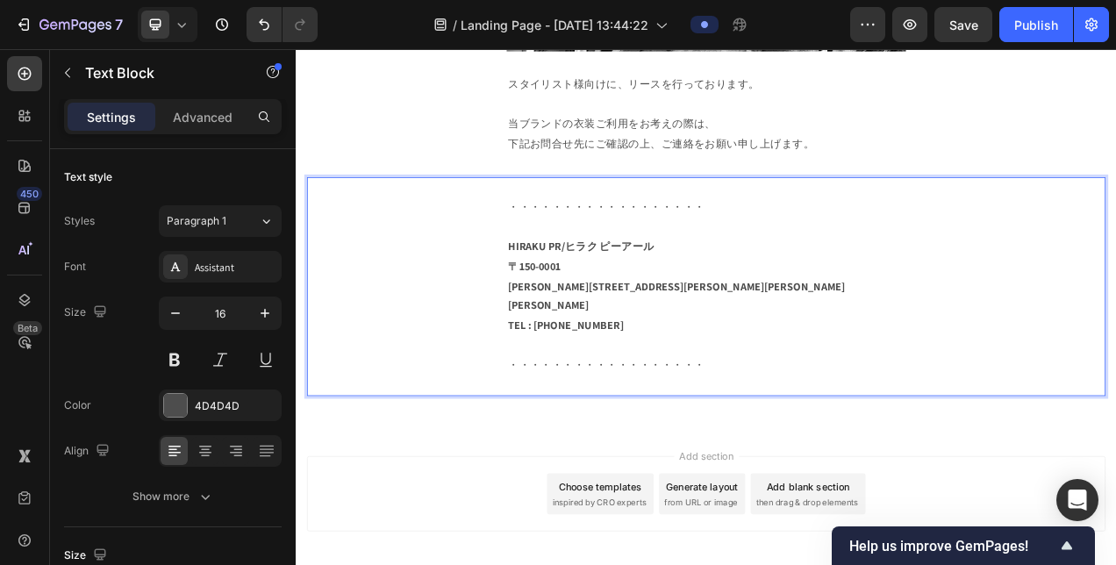
scroll to position [720, 0]
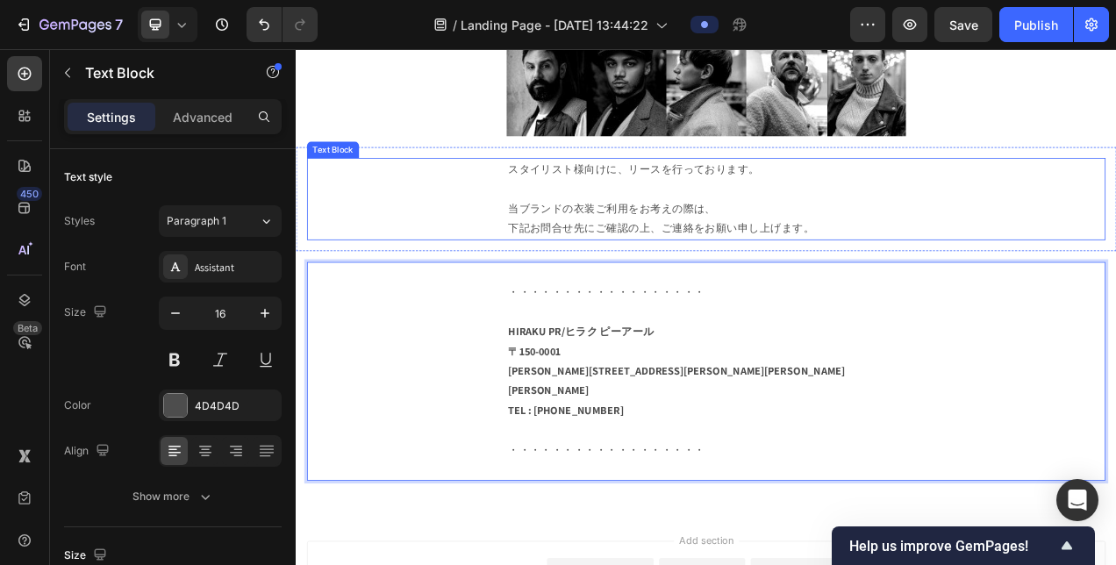
click at [381, 204] on div "スタイリスト様向けに、リースを行っております。 当ブランドの衣装ご利用をお考えの際は、 下記お問合せ先にご確認の上、ご連絡をお願い申し上げます。" at bounding box center [822, 241] width 1025 height 104
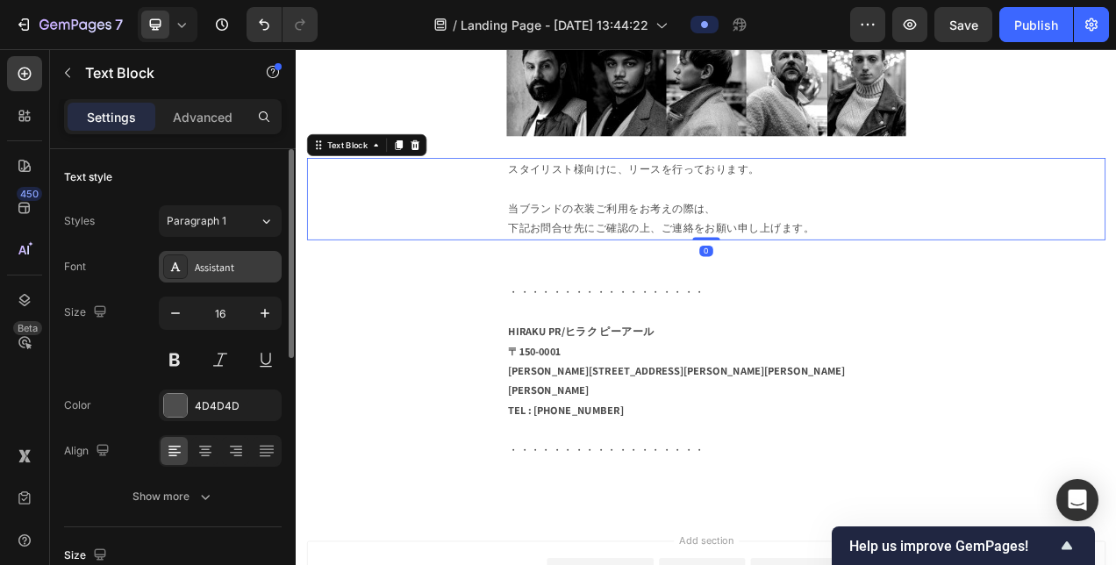
click at [211, 261] on div "Assistant" at bounding box center [236, 268] width 82 height 16
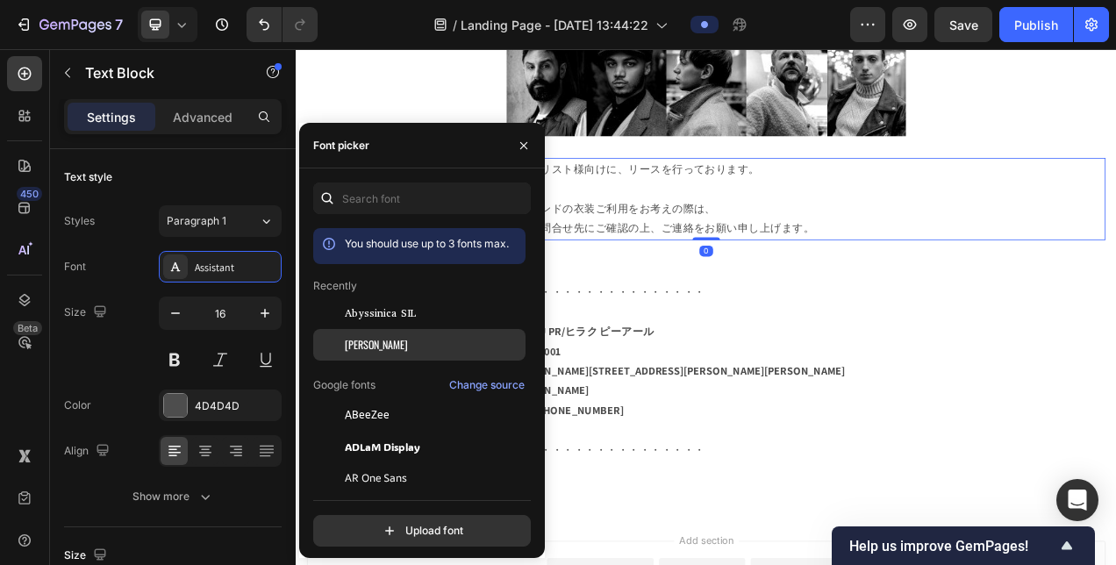
click at [395, 349] on div "[PERSON_NAME]" at bounding box center [433, 345] width 177 height 16
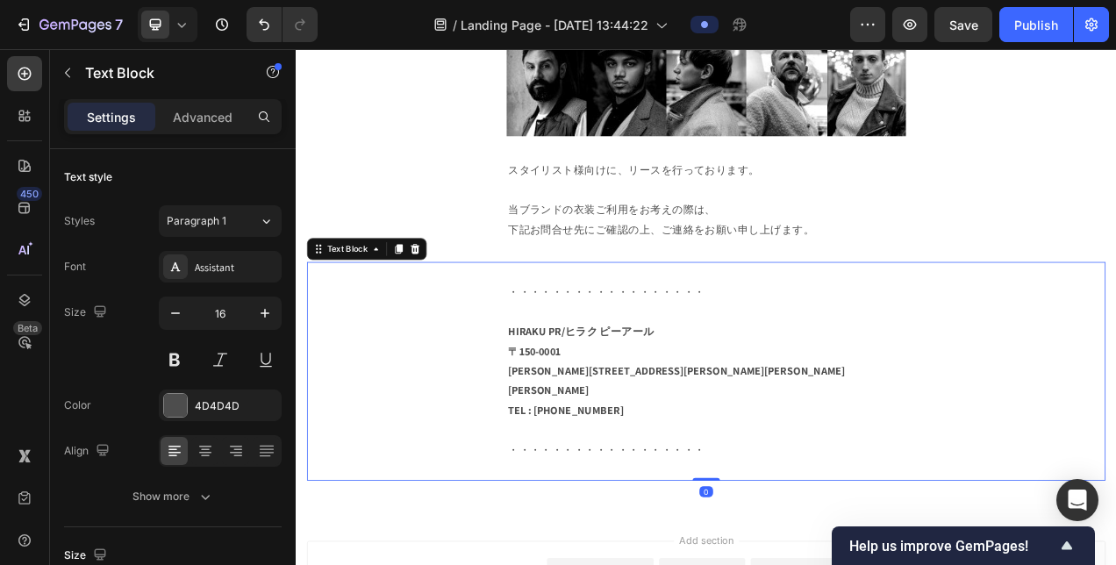
click at [881, 367] on p "・・・・・・・・・・・・・・・・・・" at bounding box center [822, 373] width 509 height 51
click at [212, 265] on div "Assistant" at bounding box center [236, 268] width 82 height 16
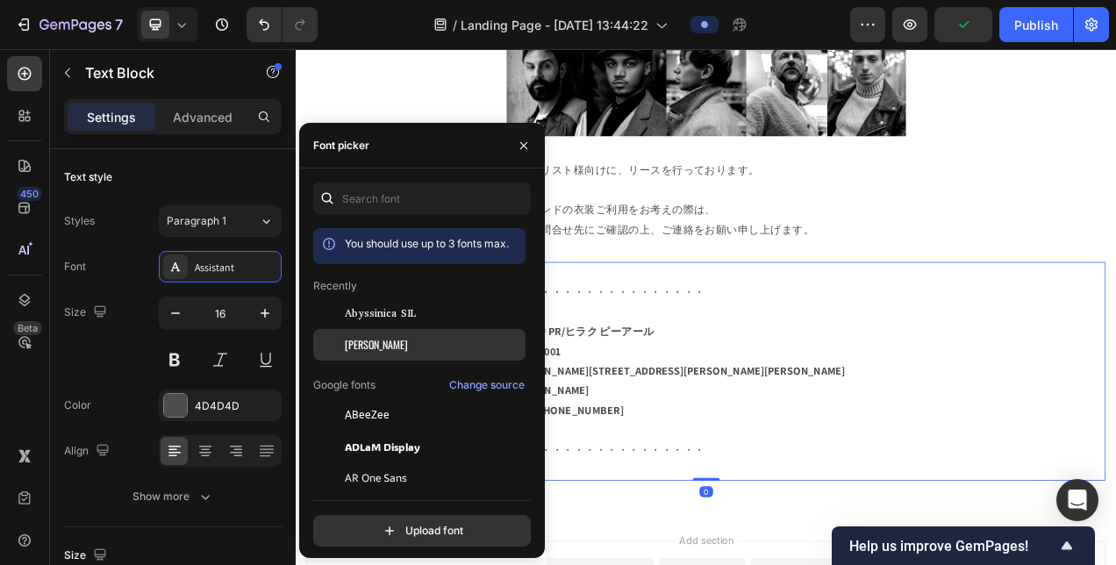
click at [398, 339] on div "[PERSON_NAME]" at bounding box center [433, 345] width 177 height 16
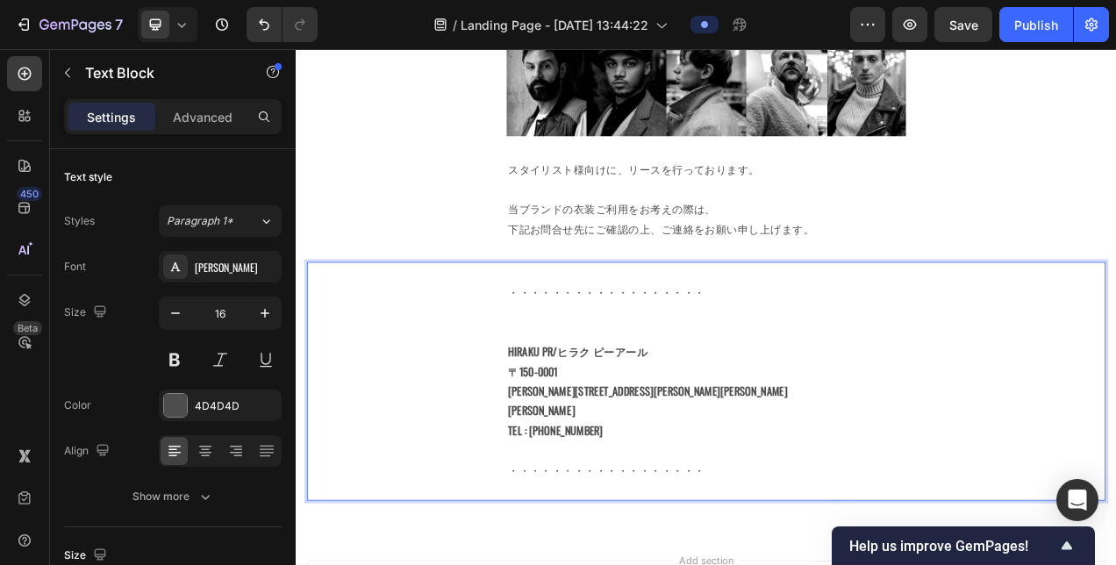
scroll to position [807, 0]
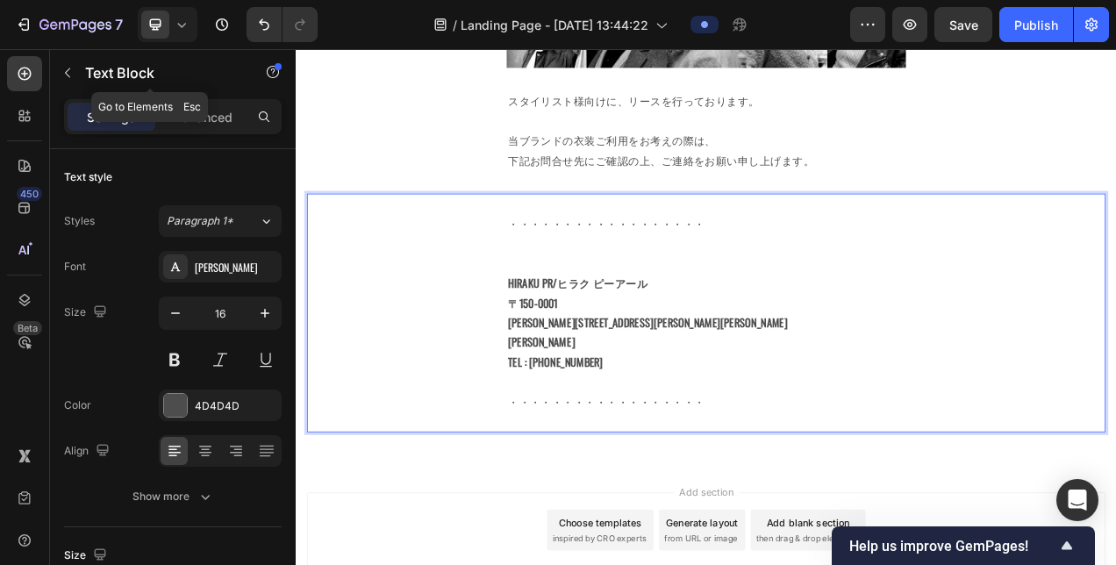
click at [98, 84] on div "Text Block" at bounding box center [150, 73] width 200 height 46
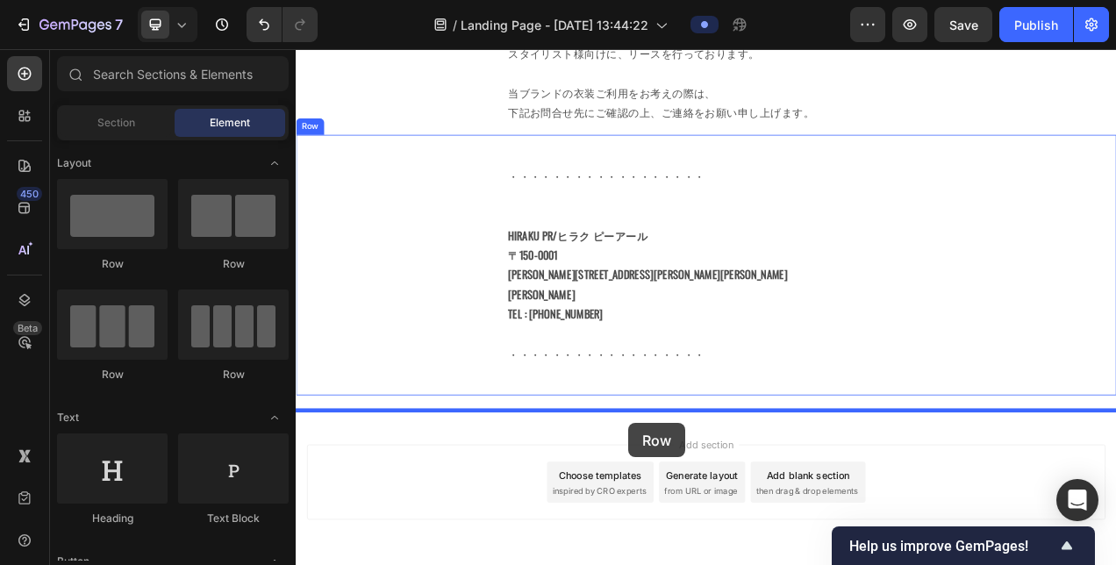
scroll to position [921, 0]
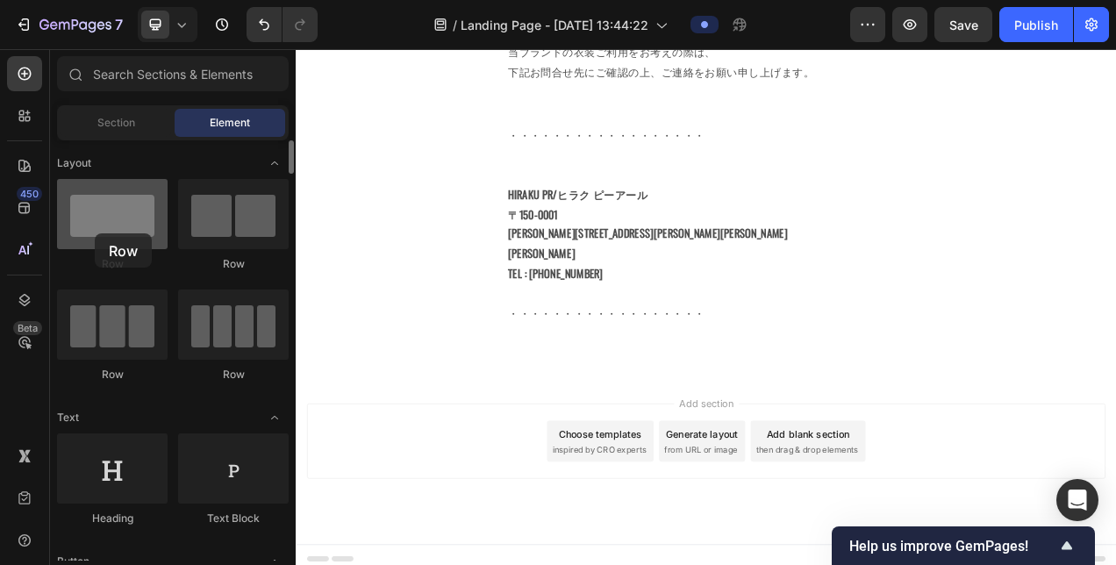
drag, startPoint x: 135, startPoint y: 247, endPoint x: 93, endPoint y: 236, distance: 43.6
click at [93, 236] on div at bounding box center [112, 214] width 111 height 70
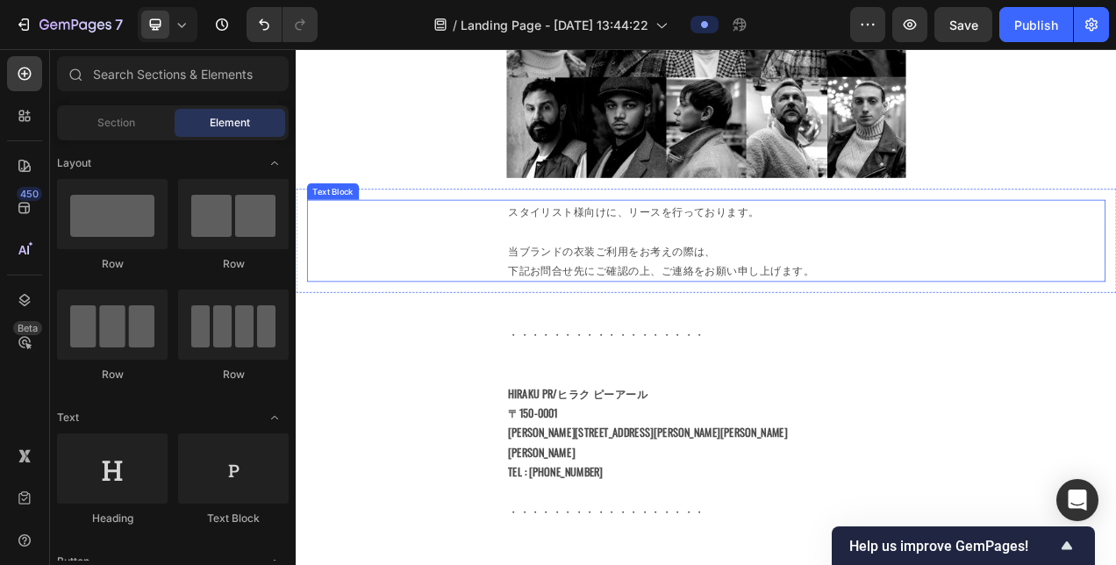
scroll to position [746, 0]
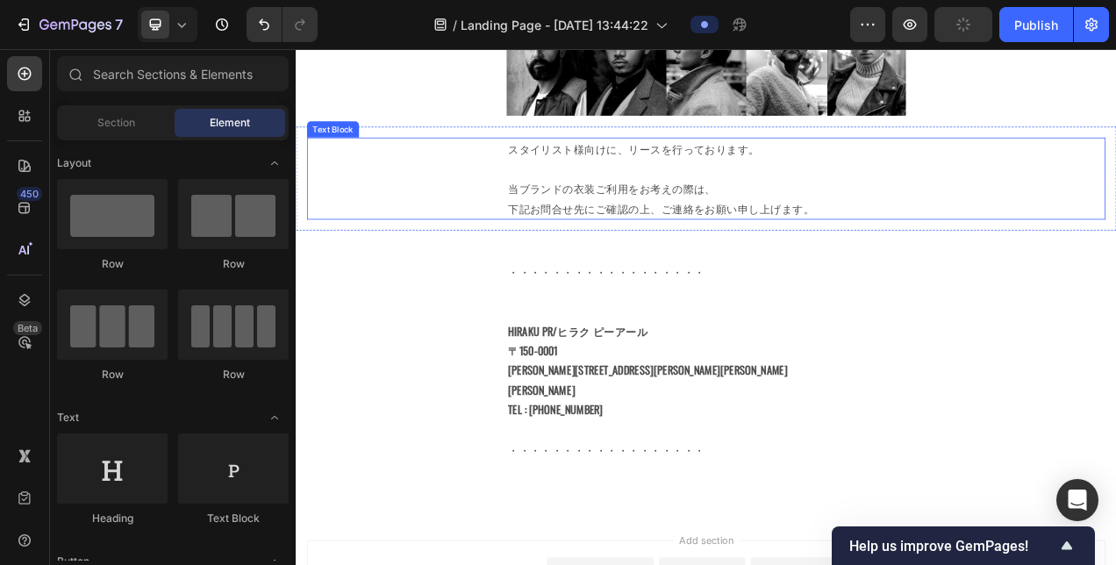
click at [964, 247] on p "下記お問合せ先にご確認の上、ご連絡をお願い申し上げます。" at bounding box center [822, 252] width 509 height 25
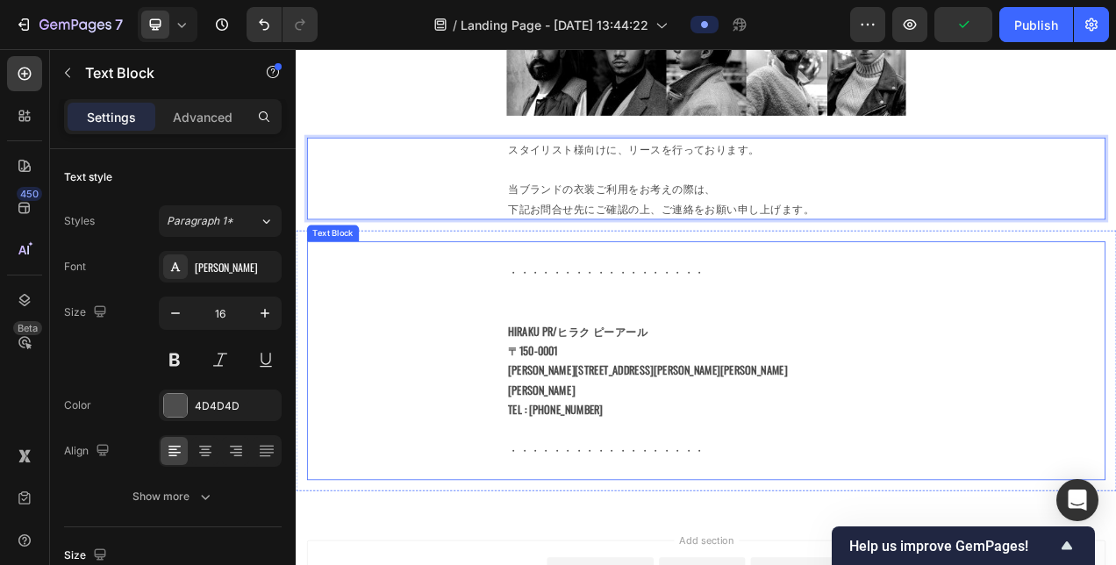
click at [928, 305] on p "Rich Text Editor. Editing area: main" at bounding box center [822, 310] width 509 height 25
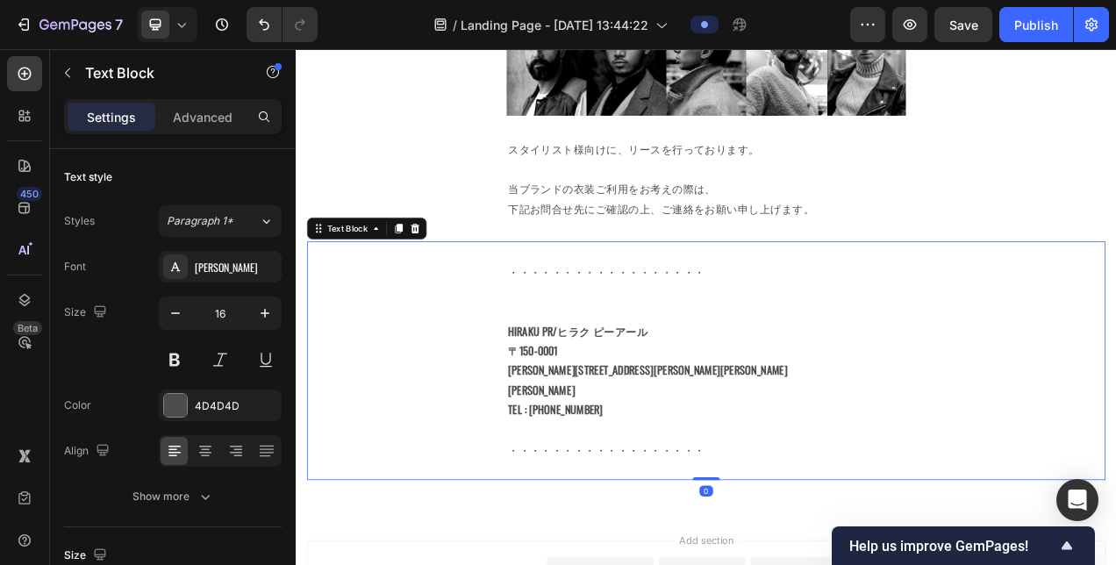
click at [559, 301] on div "・・・・・・・・・・・・・・・・・・ HIRAKU PR/ヒラク ピーアール [STREET_ADDRESS][PERSON_NAME][PERSON_NAM…" at bounding box center [822, 449] width 1025 height 307
click at [560, 332] on div "・・・・・・・・・・・・・・・・・・ HIRAKU PR/ヒラク ピーアール [STREET_ADDRESS][PERSON_NAME][PERSON_NAM…" at bounding box center [822, 449] width 1025 height 307
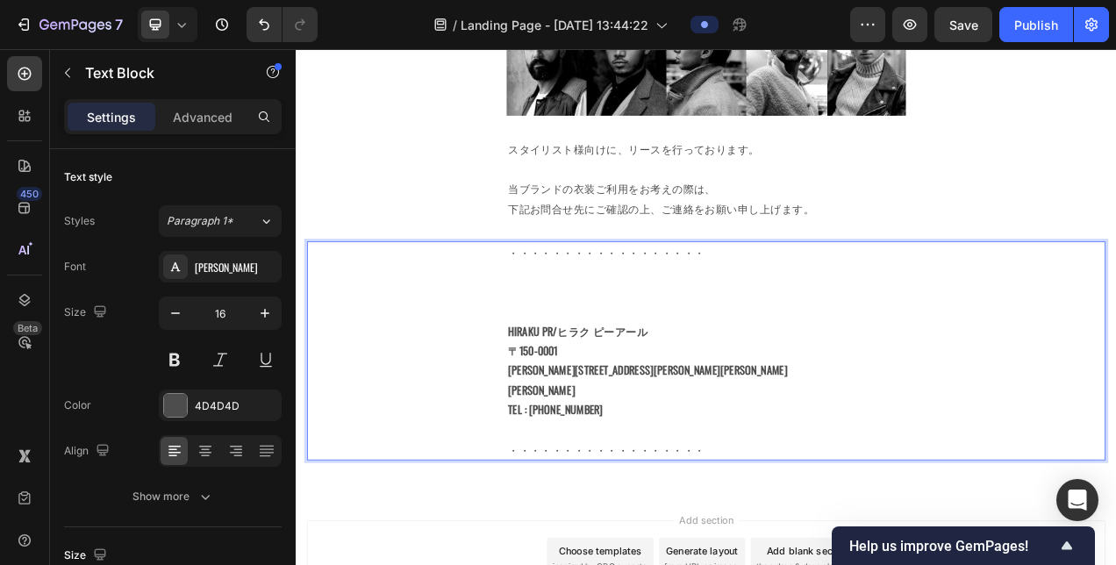
click at [628, 337] on p "・・・・・・・・・・・・・・・・・・" at bounding box center [822, 348] width 509 height 101
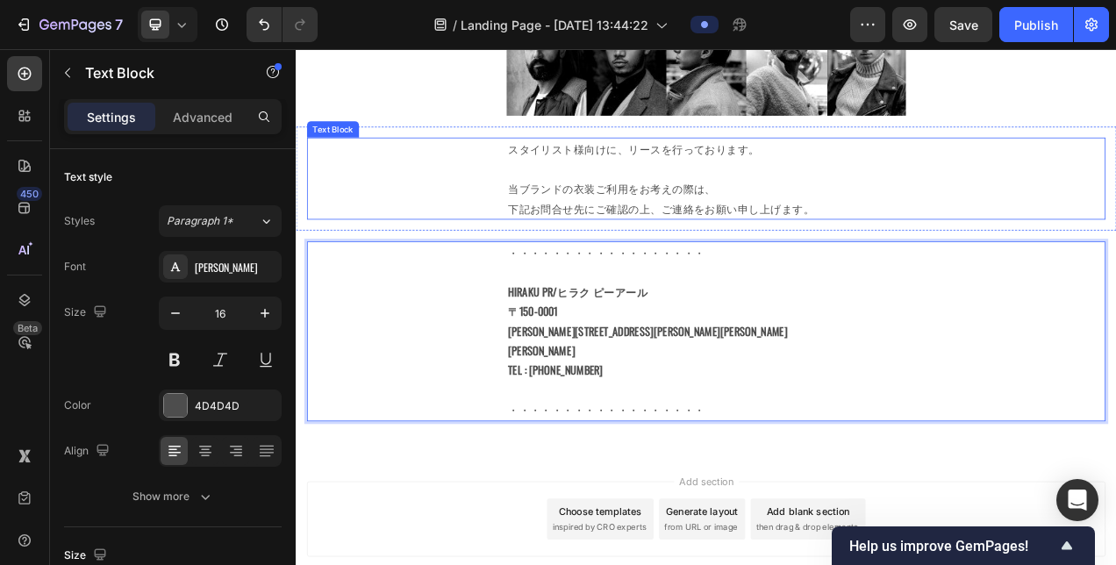
click at [894, 197] on p "Rich Text Editor. Editing area: main" at bounding box center [822, 202] width 509 height 25
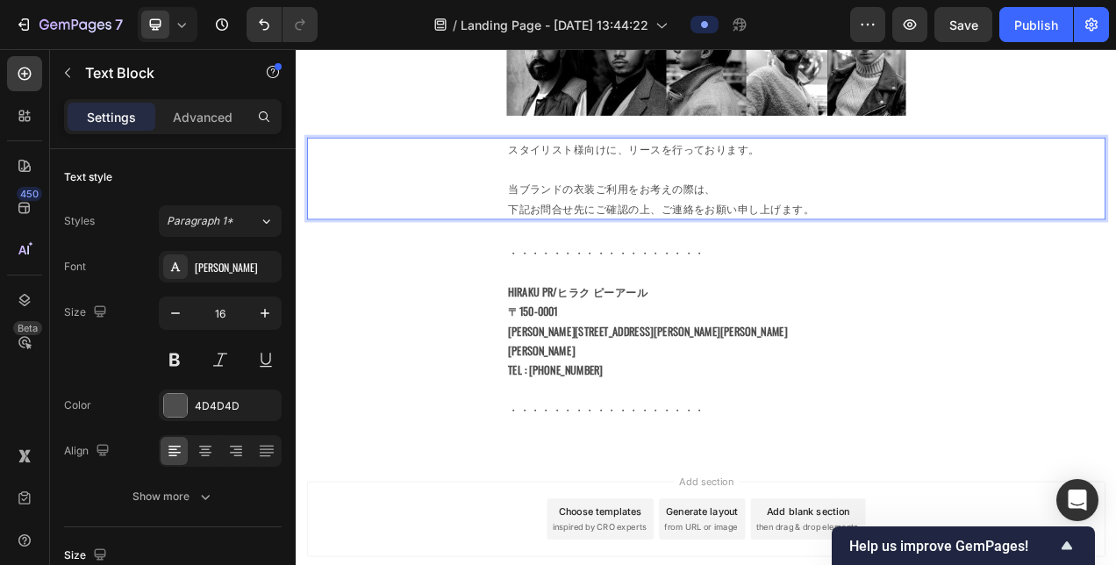
click at [993, 240] on p "下記お問合せ先にご確認の上、ご連絡をお願い申し上げます。" at bounding box center [822, 252] width 509 height 25
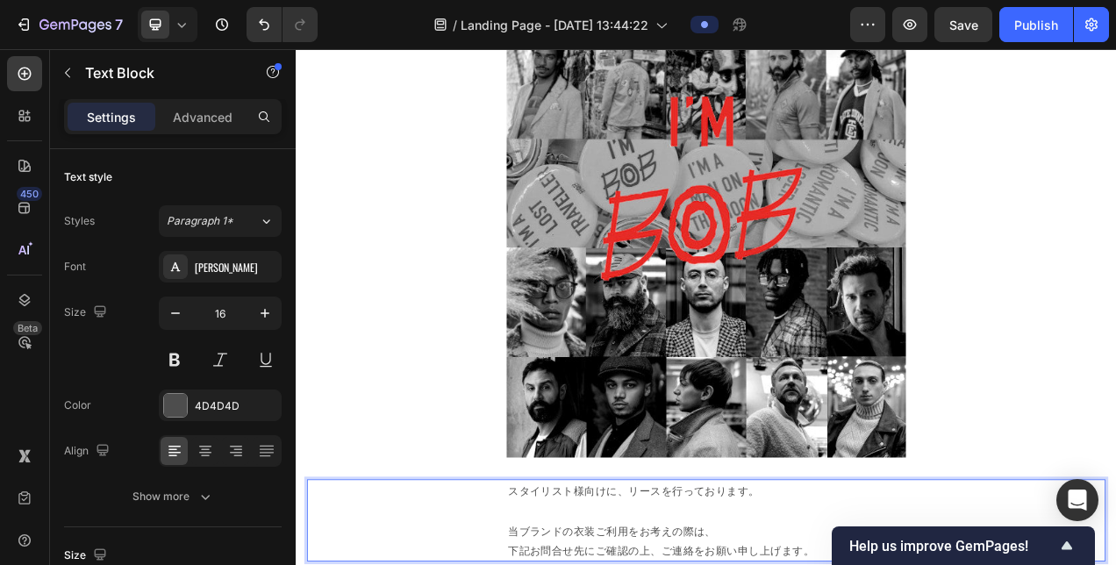
scroll to position [0, 0]
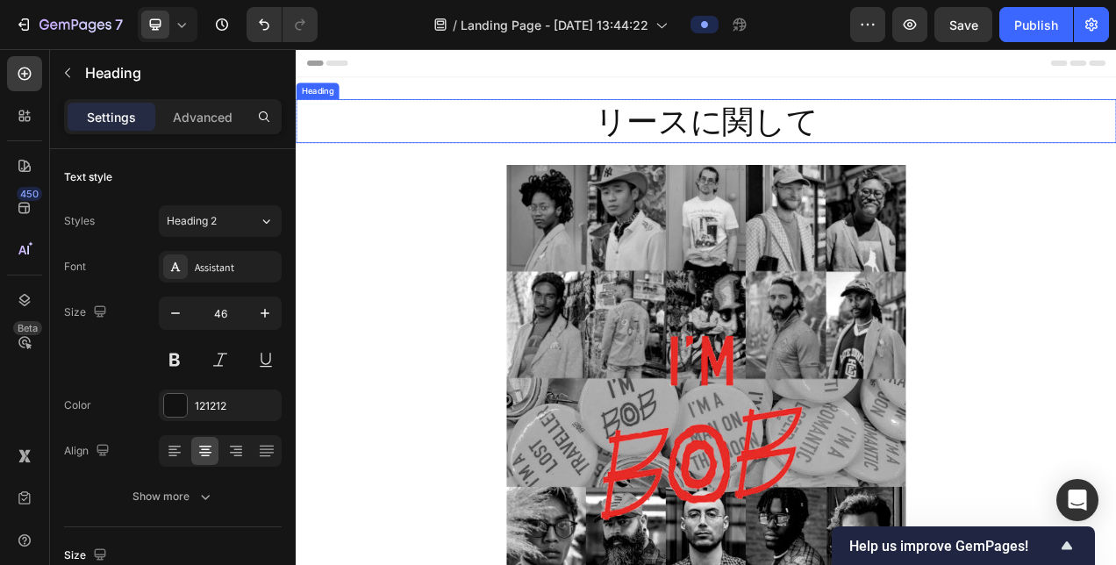
click at [903, 137] on p "リースに関して" at bounding box center [823, 141] width 1050 height 53
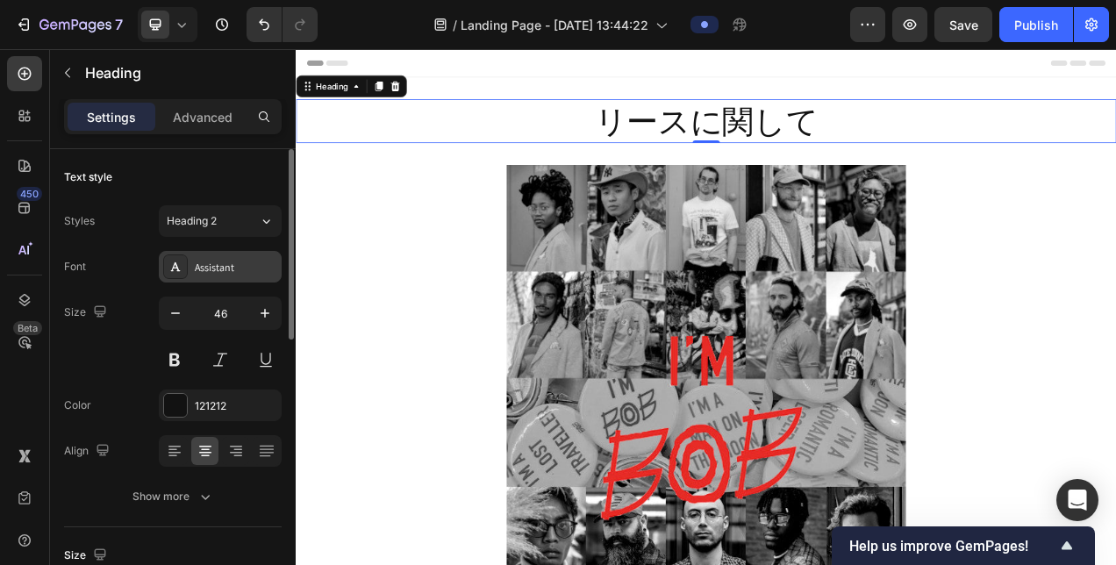
click at [210, 251] on div "Assistant" at bounding box center [220, 267] width 123 height 32
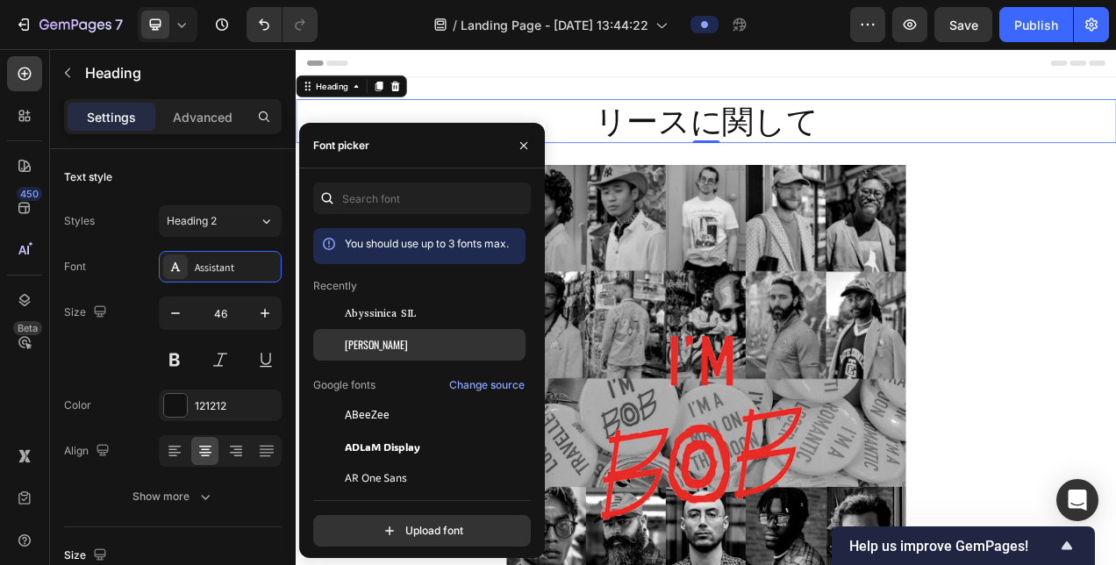
click at [348, 348] on span "[PERSON_NAME]" at bounding box center [376, 345] width 63 height 16
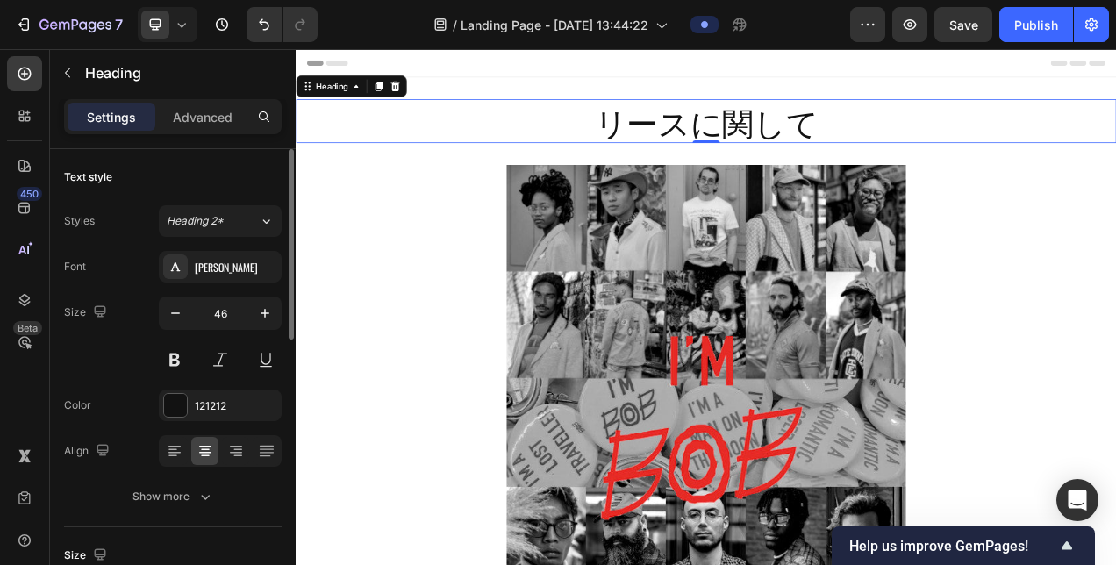
click at [123, 286] on div "Font Oswald Size 46 Color 121212 Align Show more" at bounding box center [173, 382] width 218 height 262
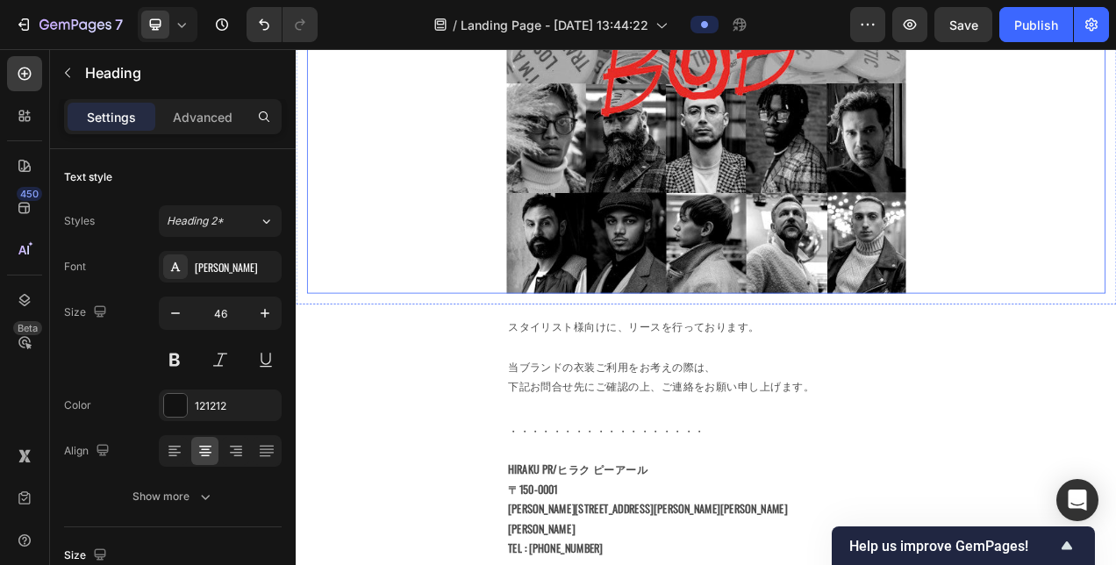
scroll to position [527, 0]
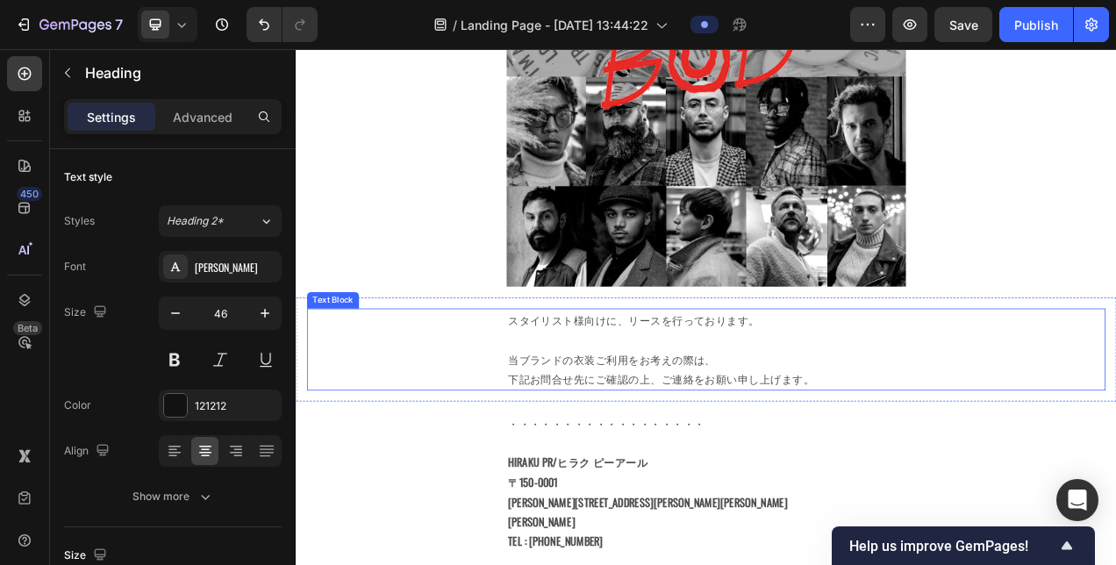
click at [577, 391] on p "スタイリスト様向けに、リースを行っております。" at bounding box center [822, 396] width 509 height 25
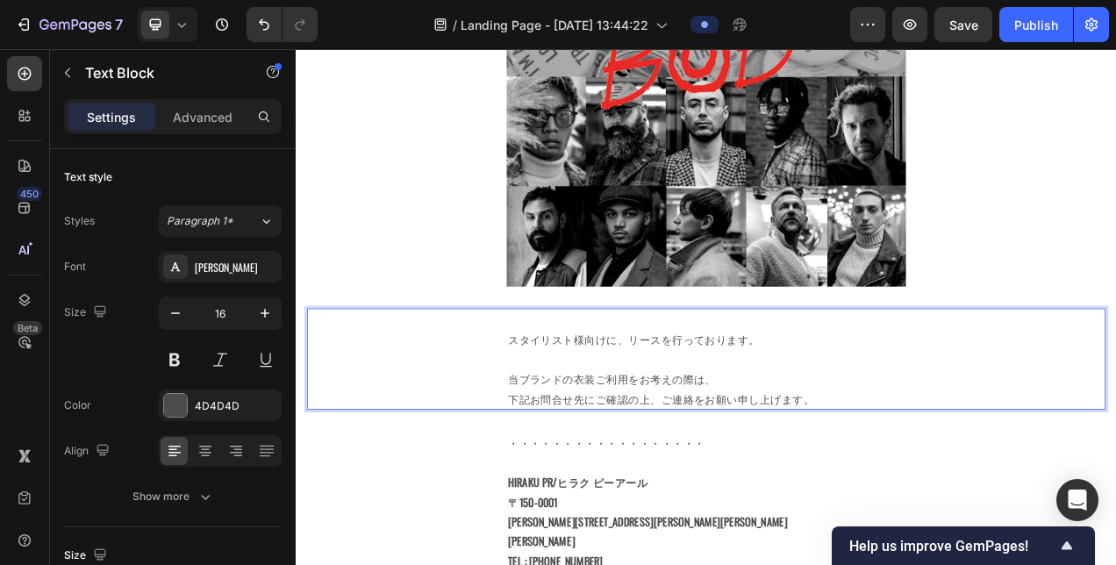
click at [0, 0] on html "7 Version history / Landing Page - [DATE] 13:44:22 Preview Save Publish 450 Bet…" at bounding box center [558, 0] width 1116 height 0
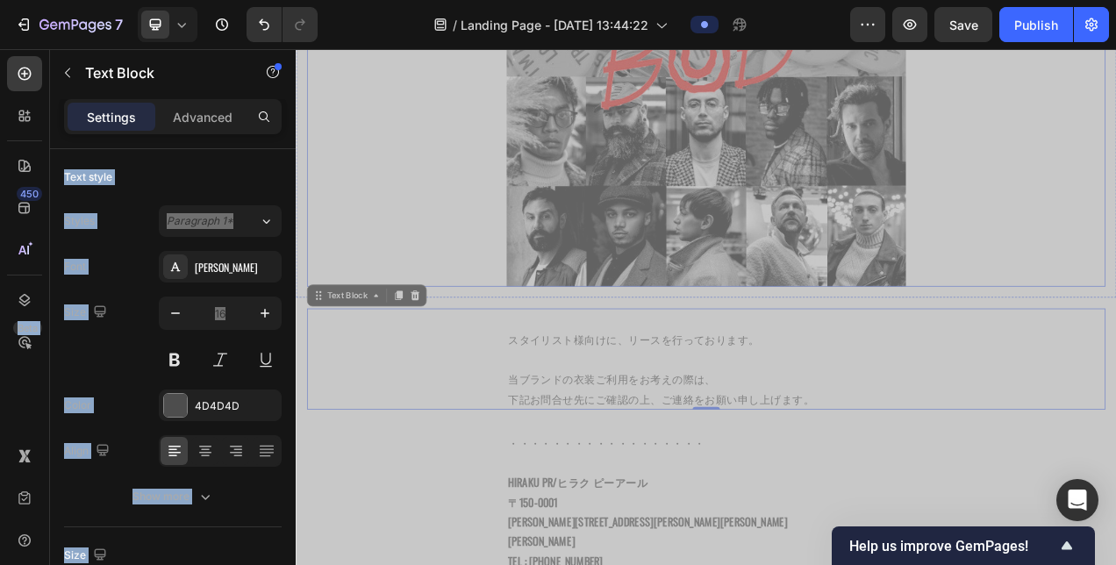
click at [1115, 284] on div at bounding box center [822, 13] width 1025 height 684
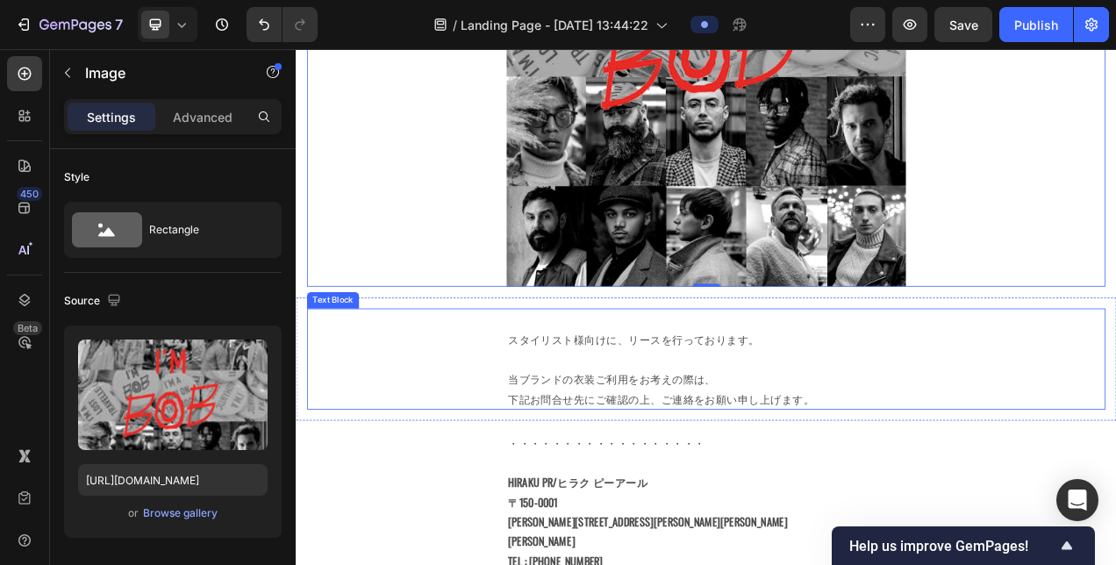
click at [437, 420] on div "スタイリスト様向けに、リースを行っております。 当ブランドの衣装ご利用をお考えの際は、 下記お問合せ先にご確認の上、ご連絡をお願い申し上げます。" at bounding box center [822, 447] width 1025 height 130
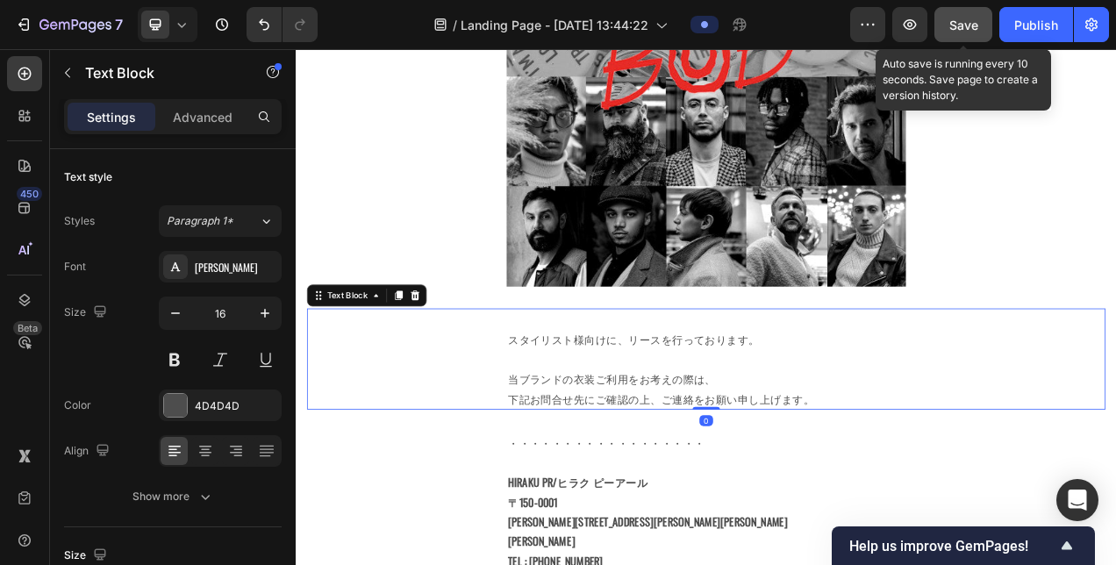
click at [962, 38] on button "Save" at bounding box center [964, 24] width 58 height 35
